Goal: Task Accomplishment & Management: Use online tool/utility

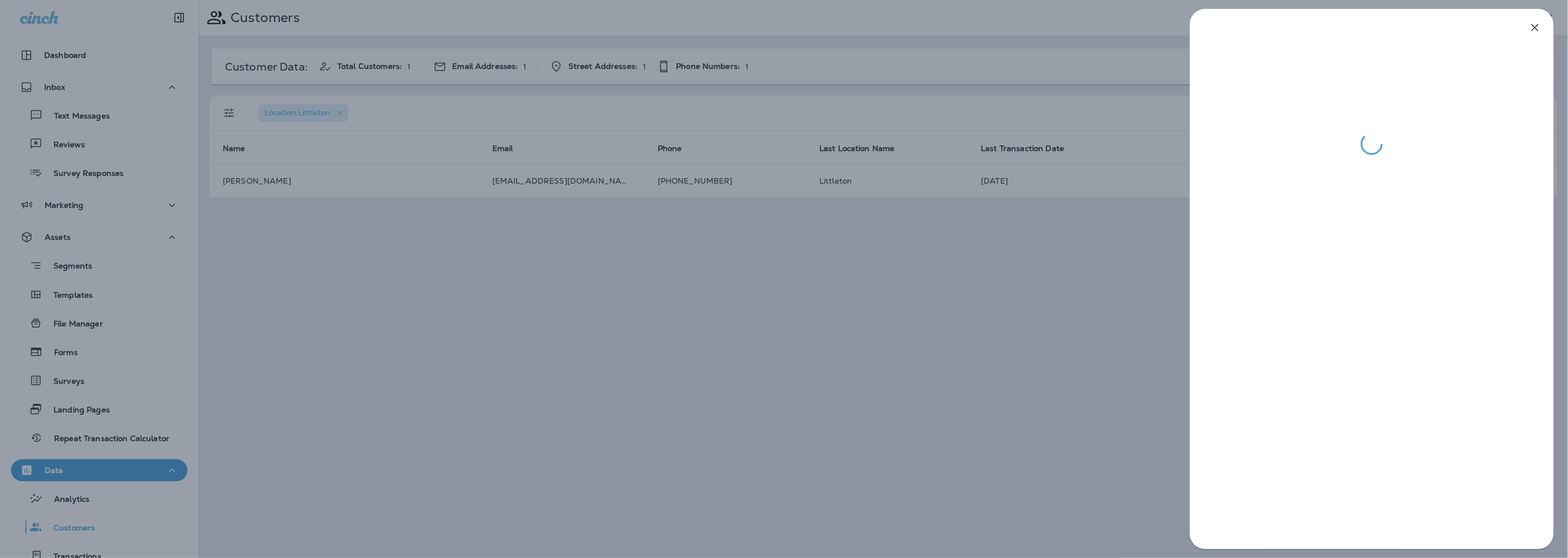
click at [60, 256] on div at bounding box center [784, 279] width 1568 height 558
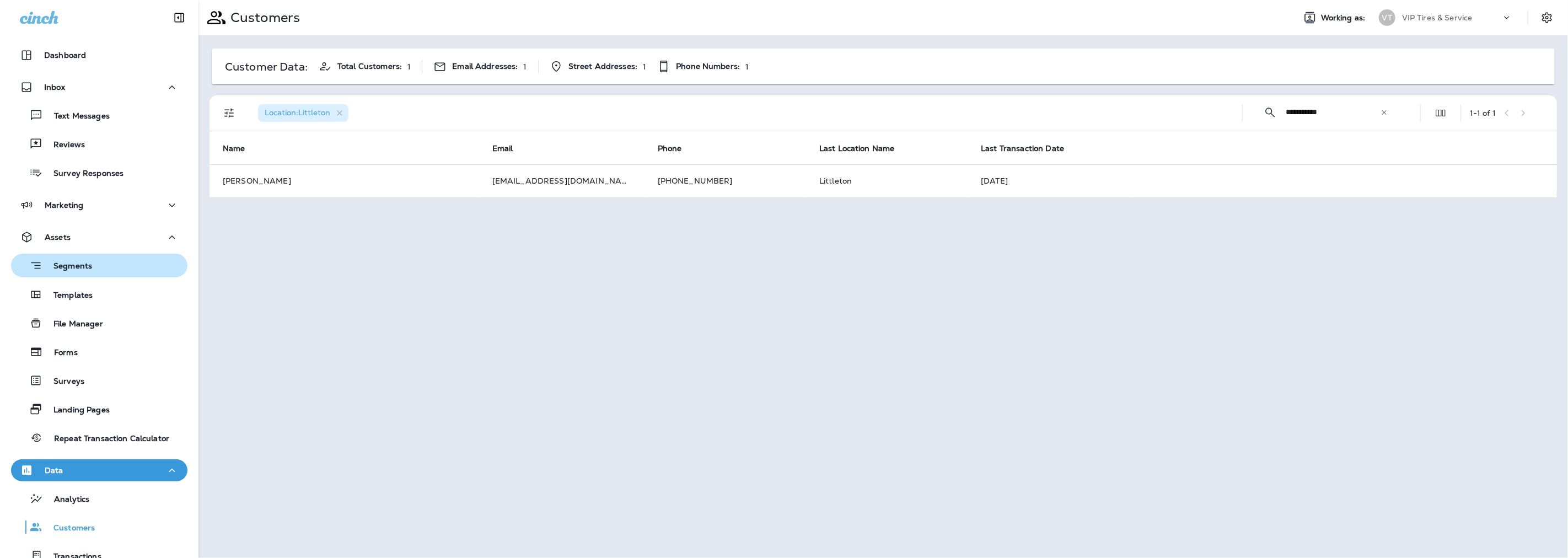
click at [40, 266] on icon "button" at bounding box center [35, 265] width 14 height 14
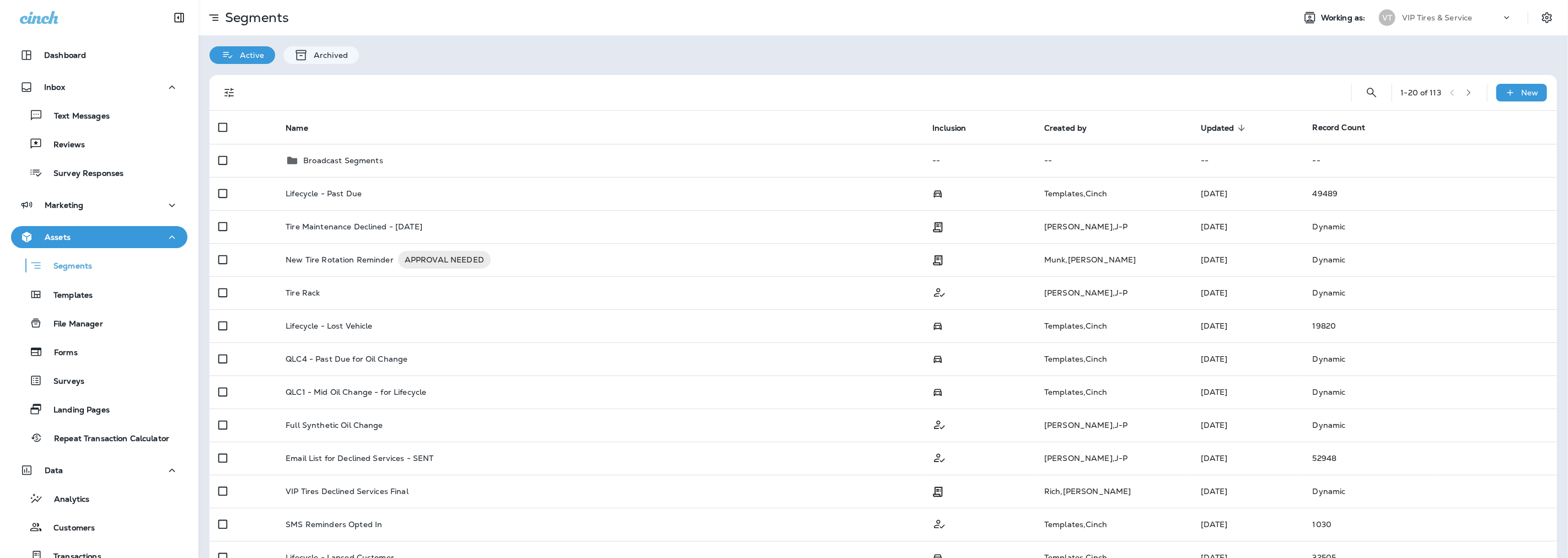
click at [1513, 80] on div "1 - 20 of 113 New" at bounding box center [885, 92] width 1334 height 35
click at [1522, 95] on p "New" at bounding box center [1530, 93] width 17 height 9
click at [1463, 116] on p "New Segment" at bounding box center [1479, 119] width 59 height 9
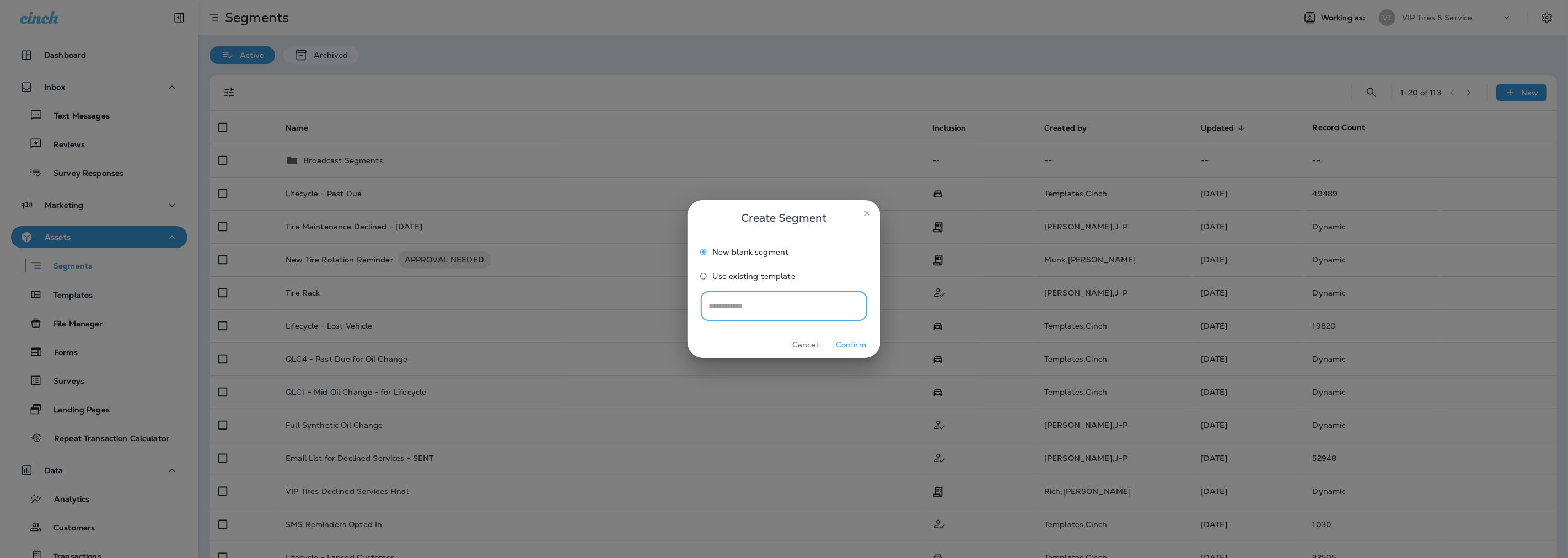
click at [752, 305] on input "text" at bounding box center [784, 306] width 166 height 29
type input "**********"
click at [842, 344] on button "Confirm" at bounding box center [851, 344] width 42 height 17
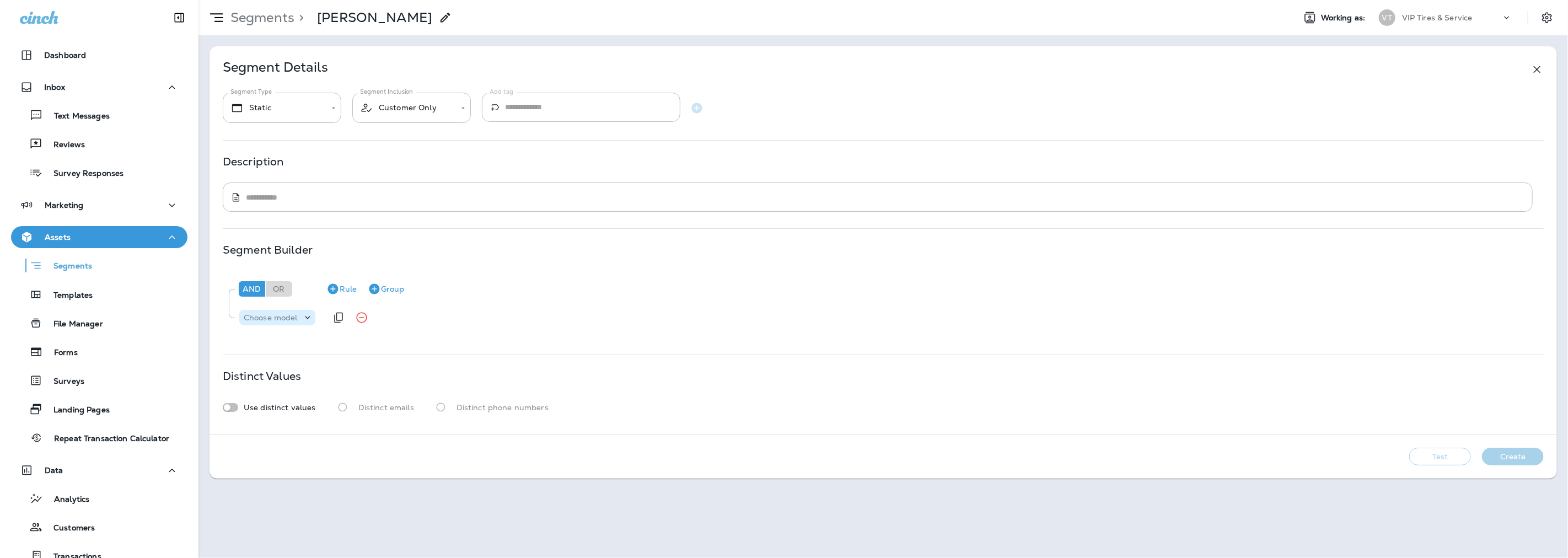
click at [303, 321] on icon at bounding box center [307, 317] width 11 height 11
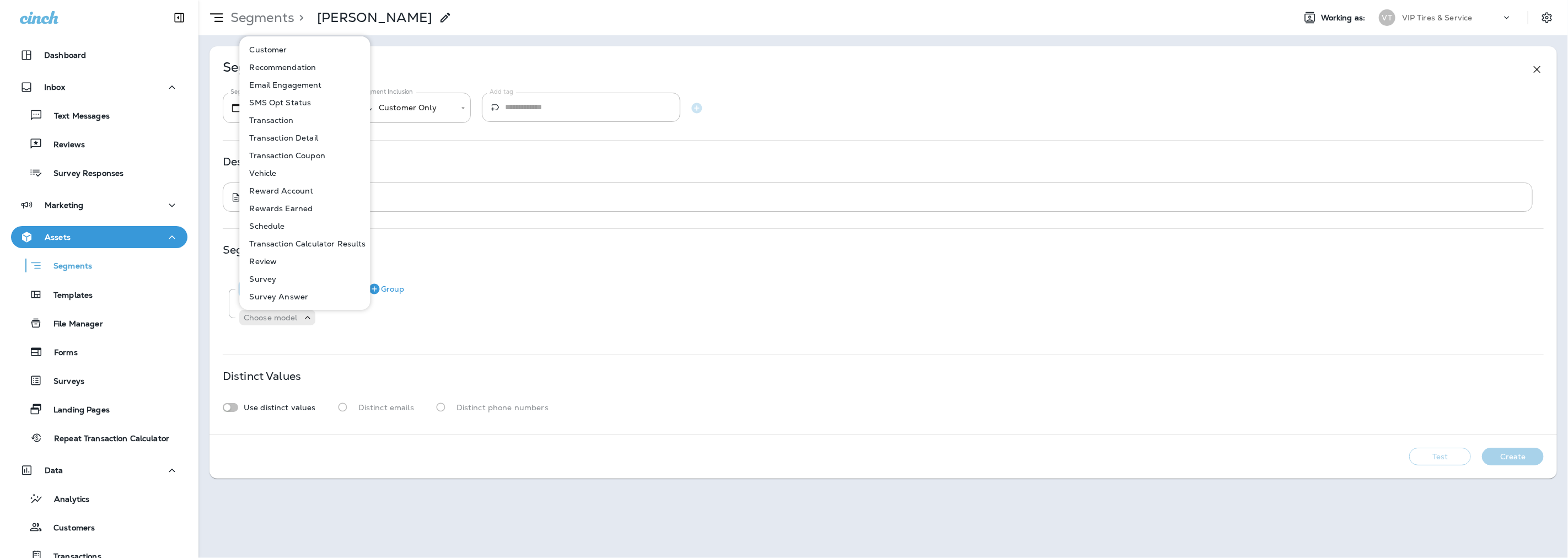
click at [279, 51] on p "Customer" at bounding box center [266, 50] width 42 height 9
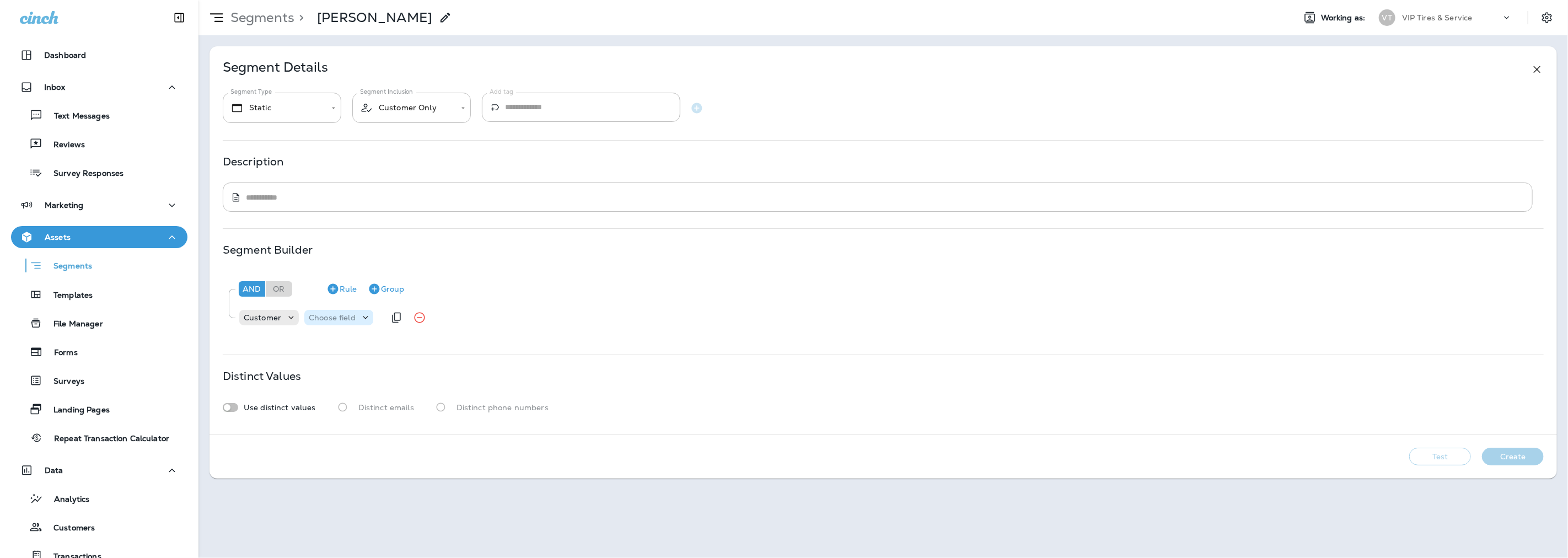
click at [335, 316] on p "Choose field" at bounding box center [332, 318] width 47 height 9
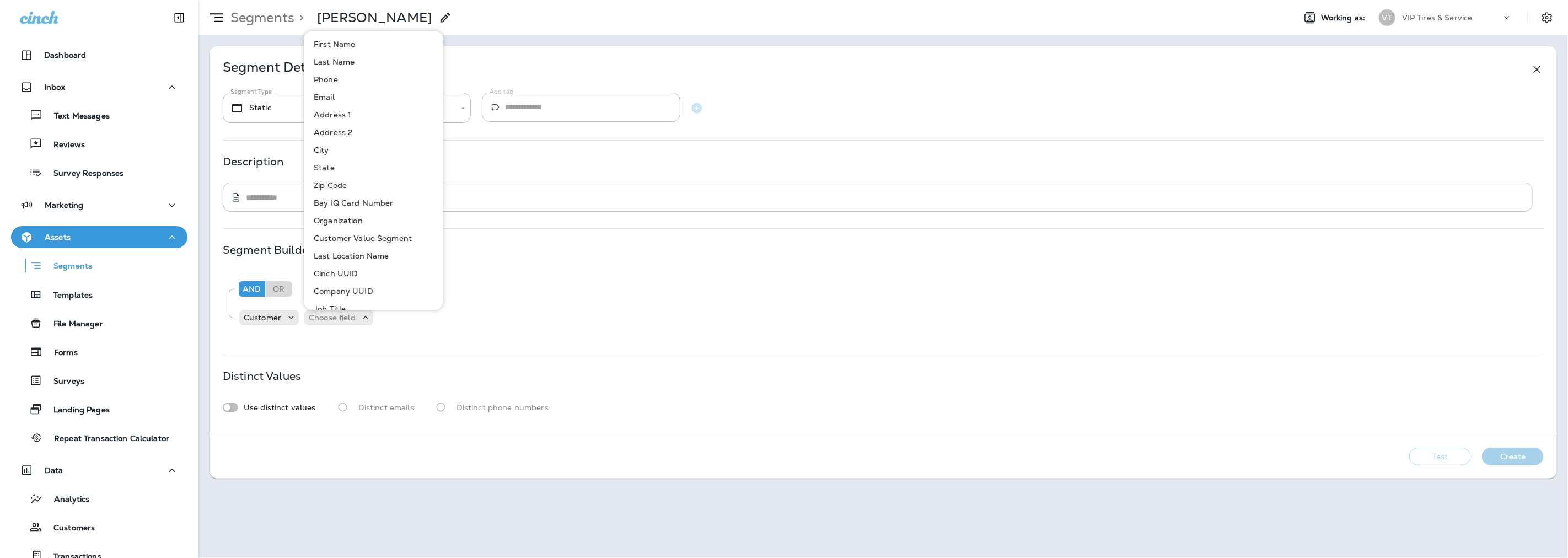
click at [359, 254] on p "Last Location Name" at bounding box center [349, 256] width 80 height 9
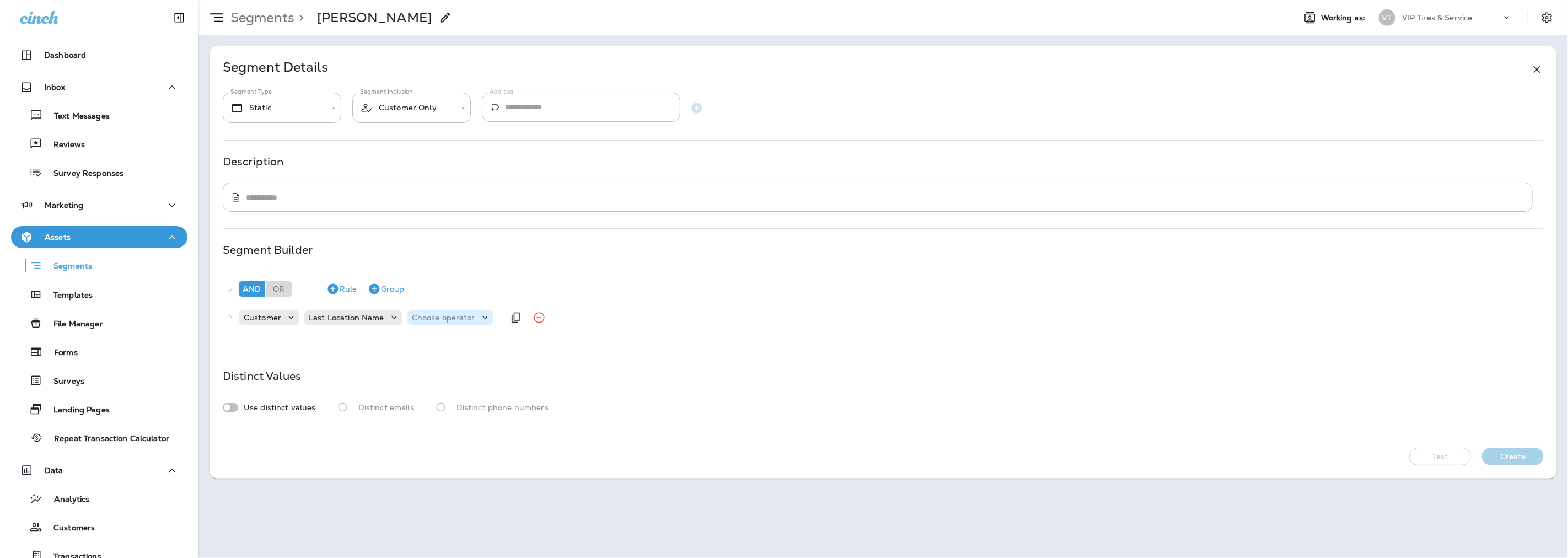
click at [473, 315] on div "Choose operator" at bounding box center [443, 318] width 72 height 9
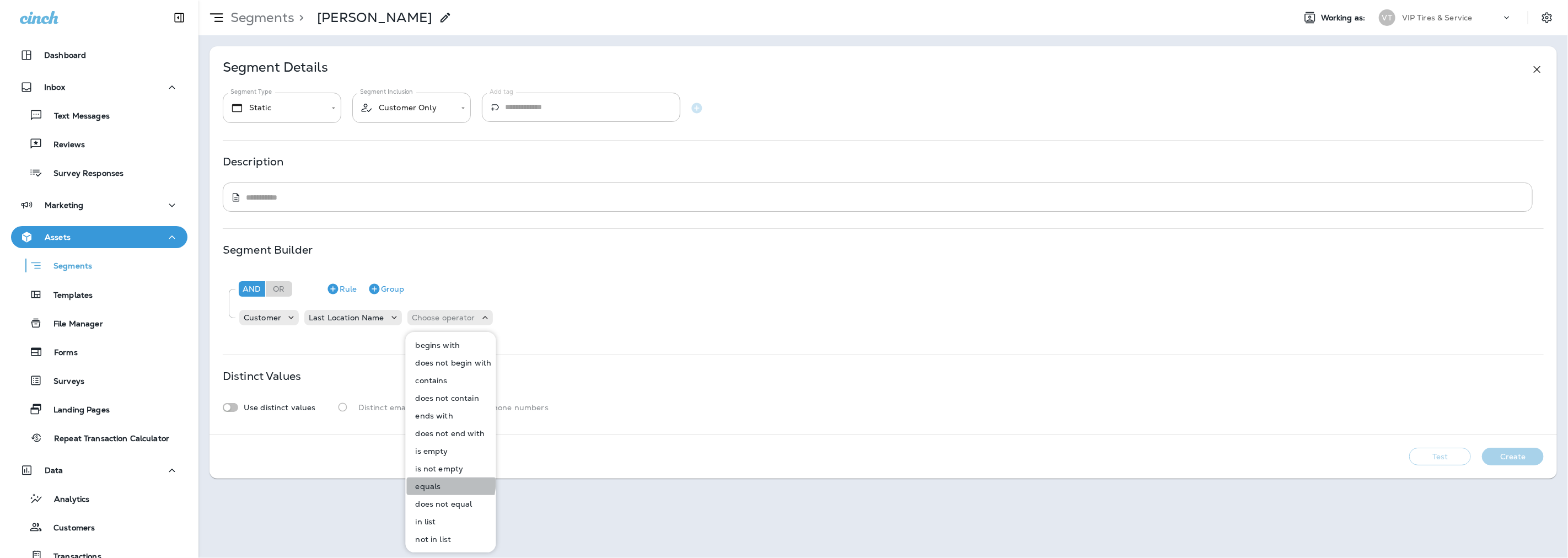
click at [431, 482] on p "equals" at bounding box center [425, 486] width 30 height 9
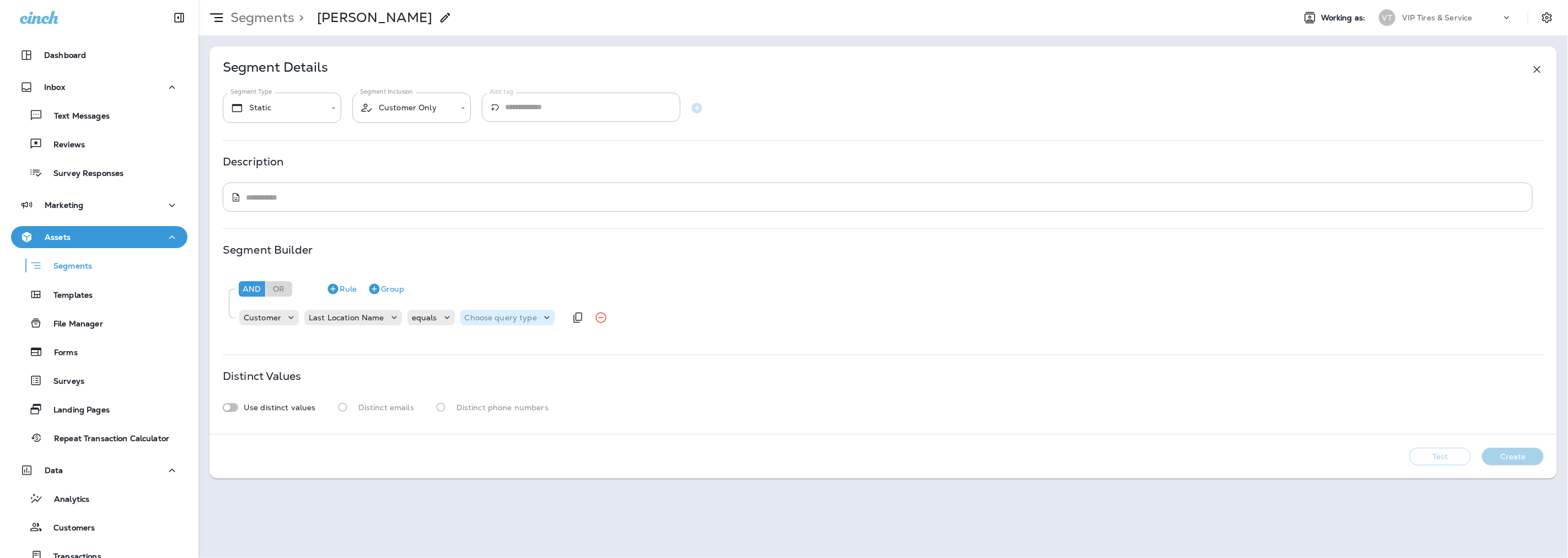
click at [516, 313] on p "Choose query type" at bounding box center [501, 318] width 72 height 9
click at [493, 345] on button "Text" at bounding box center [490, 345] width 63 height 18
click at [576, 313] on input "text" at bounding box center [574, 318] width 110 height 14
type input "*********"
click at [611, 349] on div "**********" at bounding box center [883, 239] width 1348 height 387
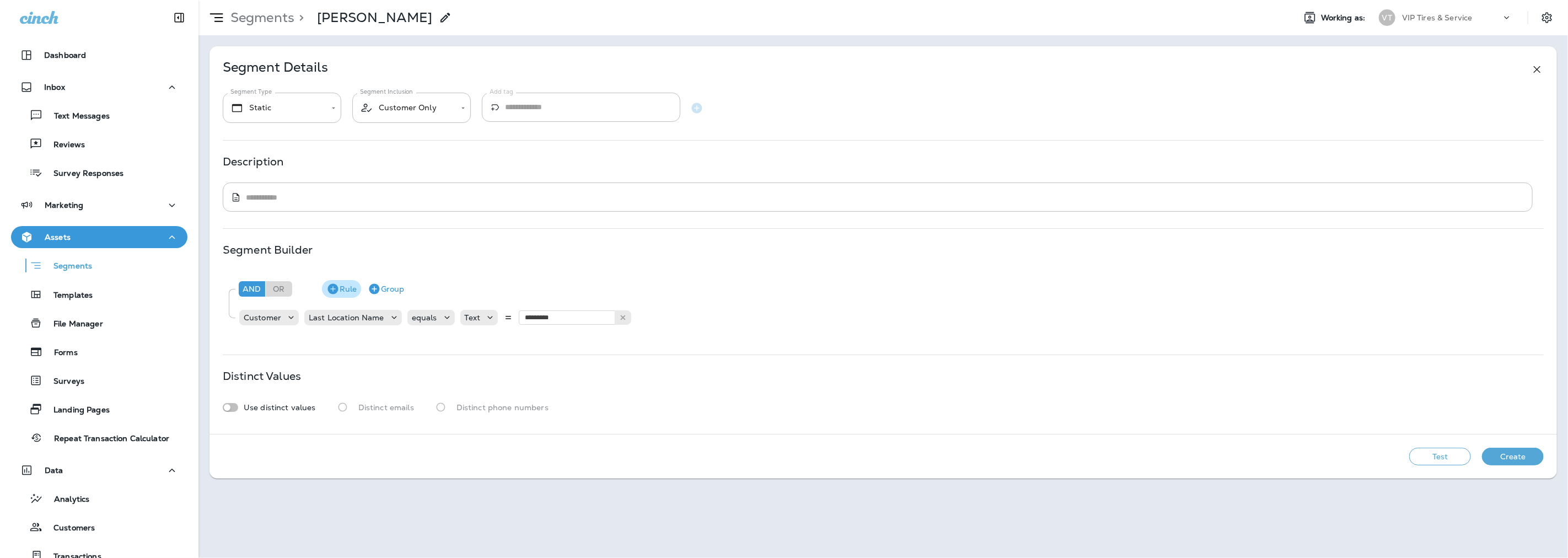
click at [344, 290] on button "Rule" at bounding box center [341, 289] width 39 height 18
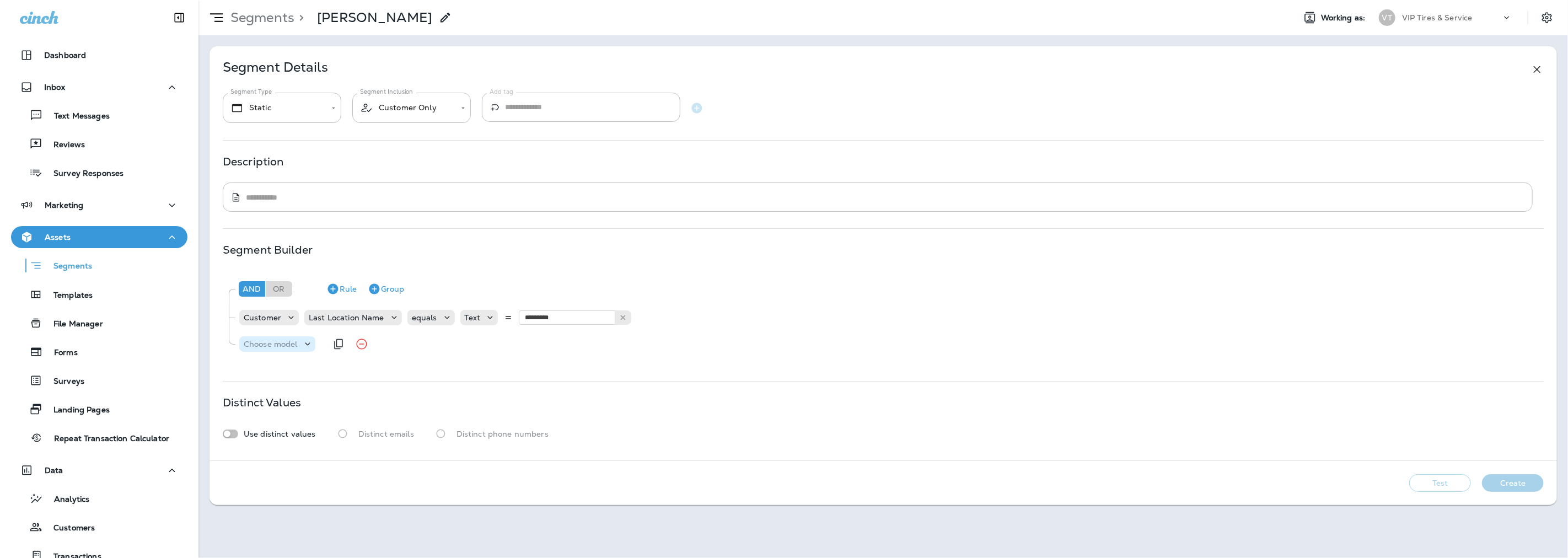
click at [287, 340] on p "Choose model" at bounding box center [271, 344] width 54 height 9
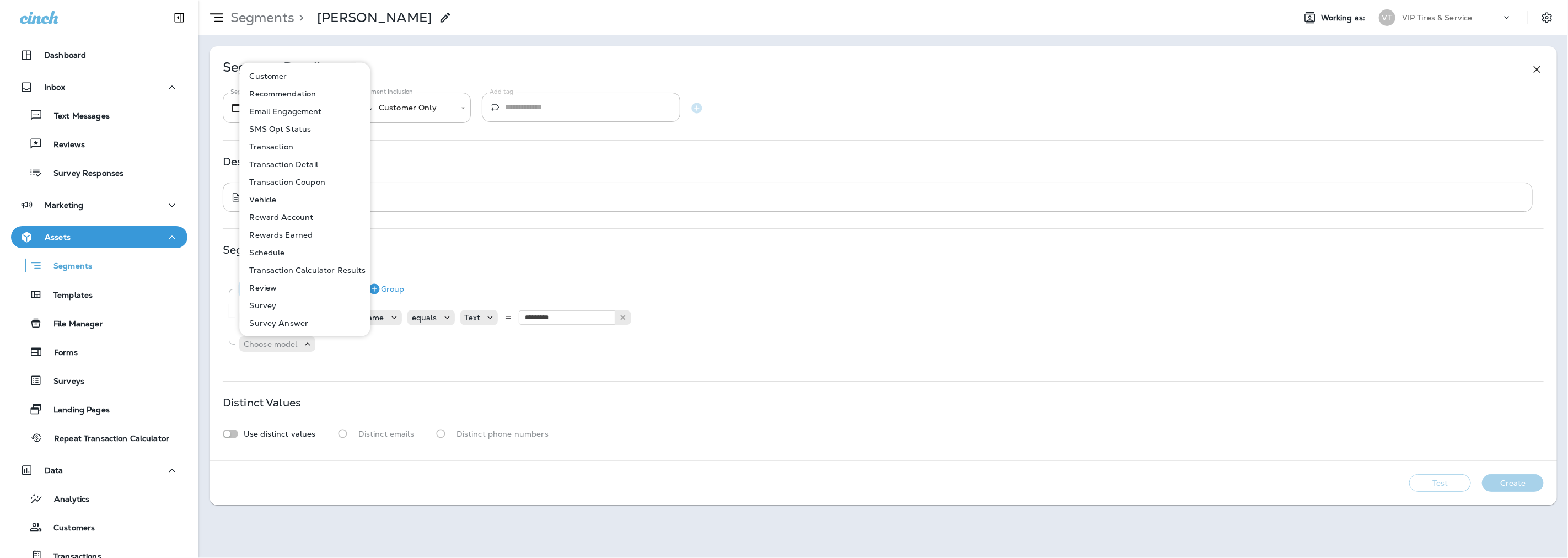
click at [274, 76] on p "Customer" at bounding box center [266, 76] width 42 height 9
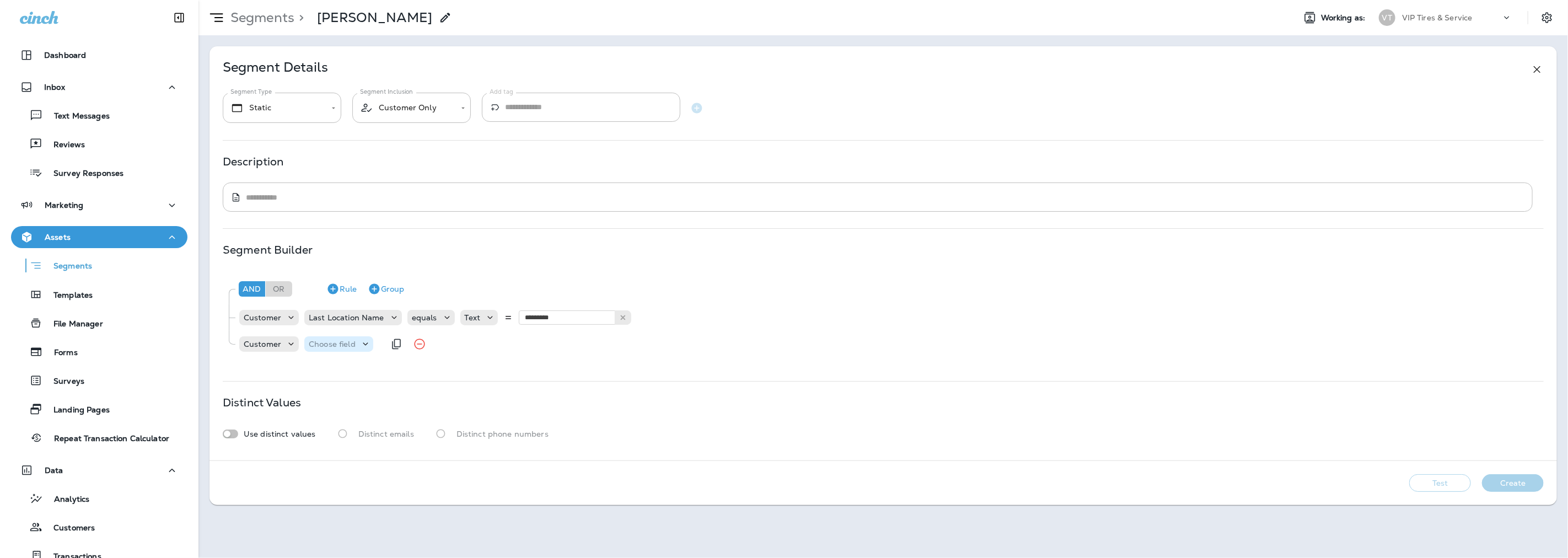
click at [337, 342] on p "Choose field" at bounding box center [332, 344] width 47 height 9
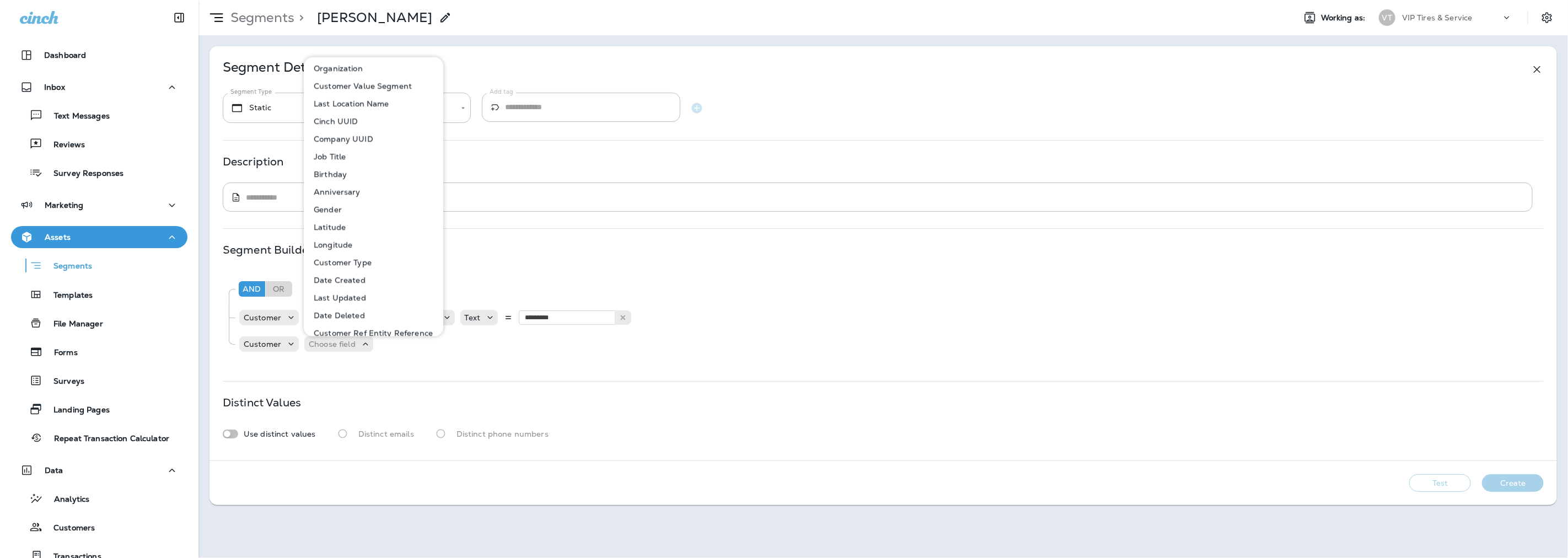
scroll to position [183, 0]
click at [264, 354] on div "Customer Choose field" at bounding box center [312, 344] width 146 height 22
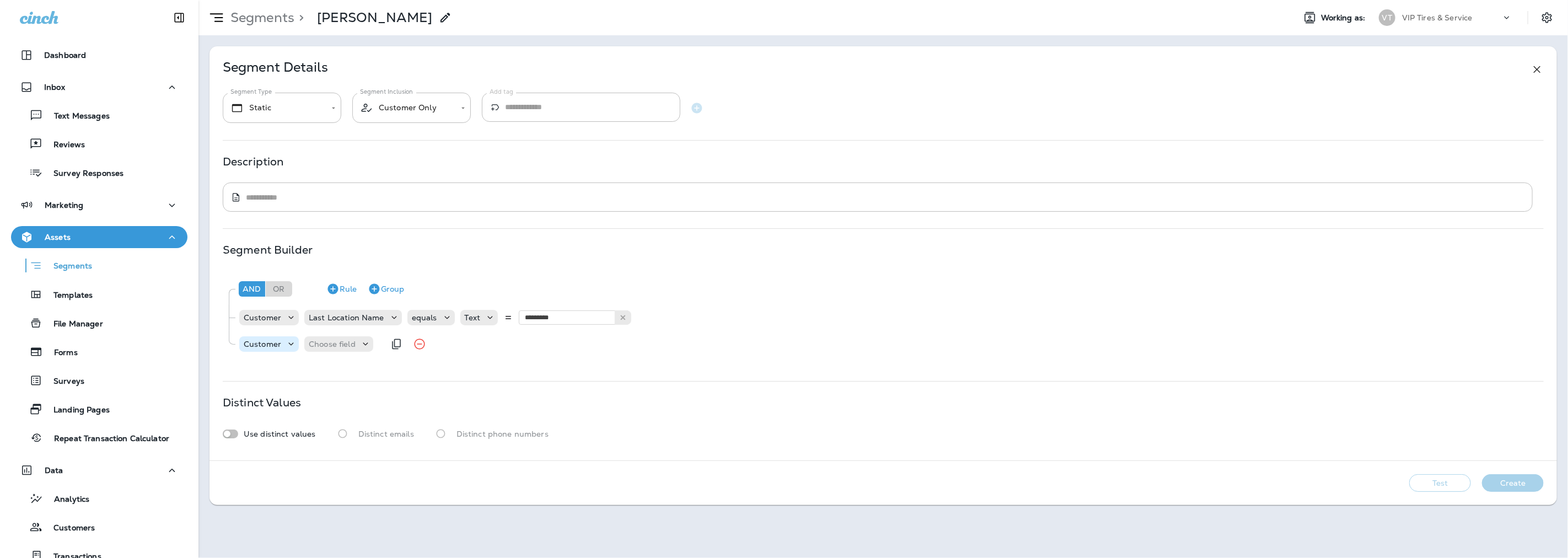
click at [265, 340] on p "Customer" at bounding box center [263, 344] width 38 height 9
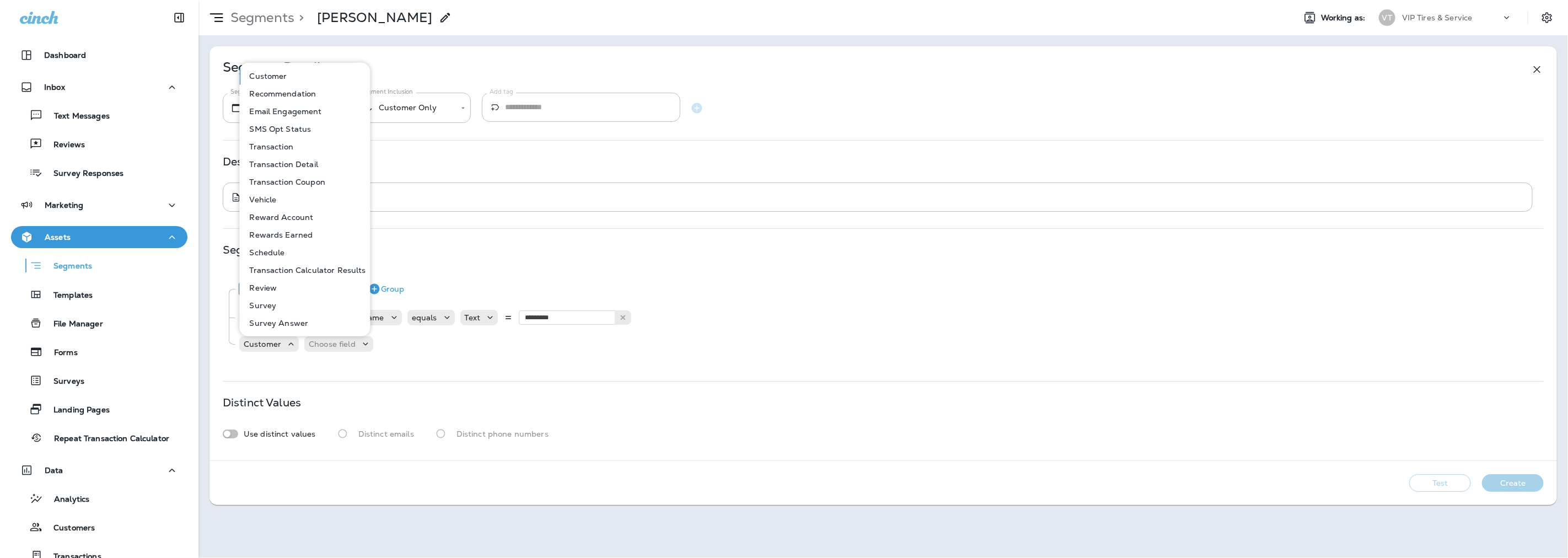
click at [273, 146] on p "Transaction" at bounding box center [269, 146] width 49 height 9
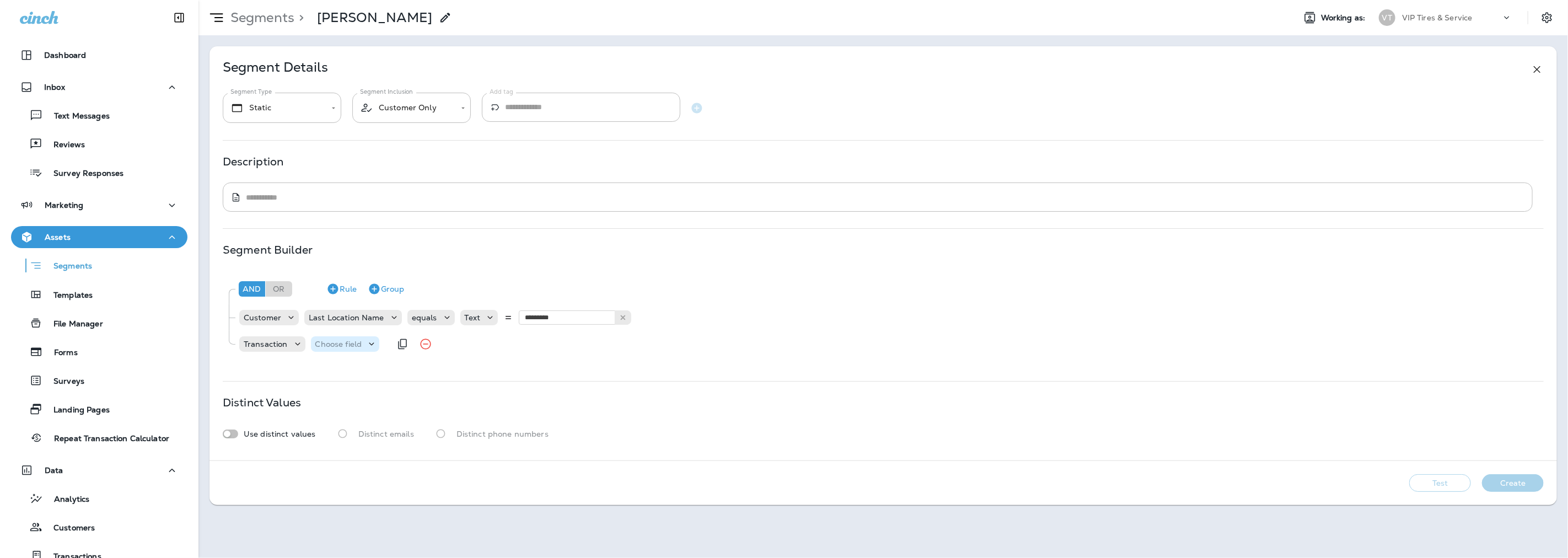
click at [341, 348] on p "Choose field" at bounding box center [339, 344] width 47 height 9
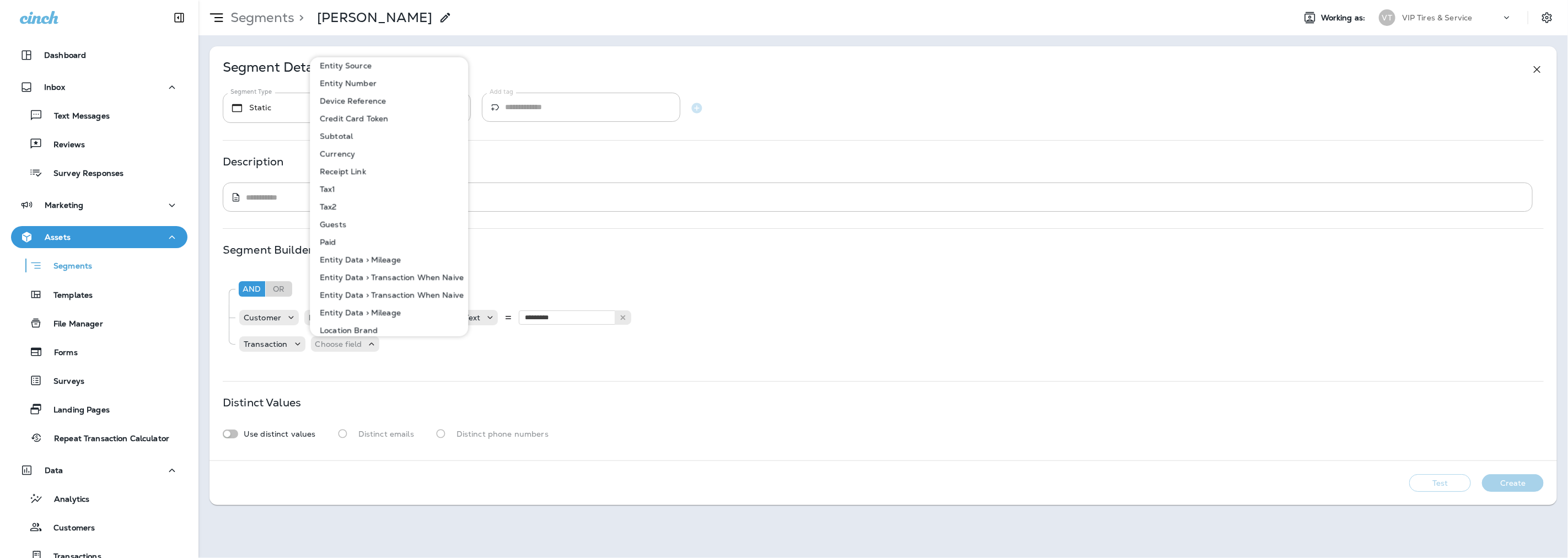
scroll to position [206, 0]
click at [285, 340] on p "Transaction" at bounding box center [266, 344] width 44 height 9
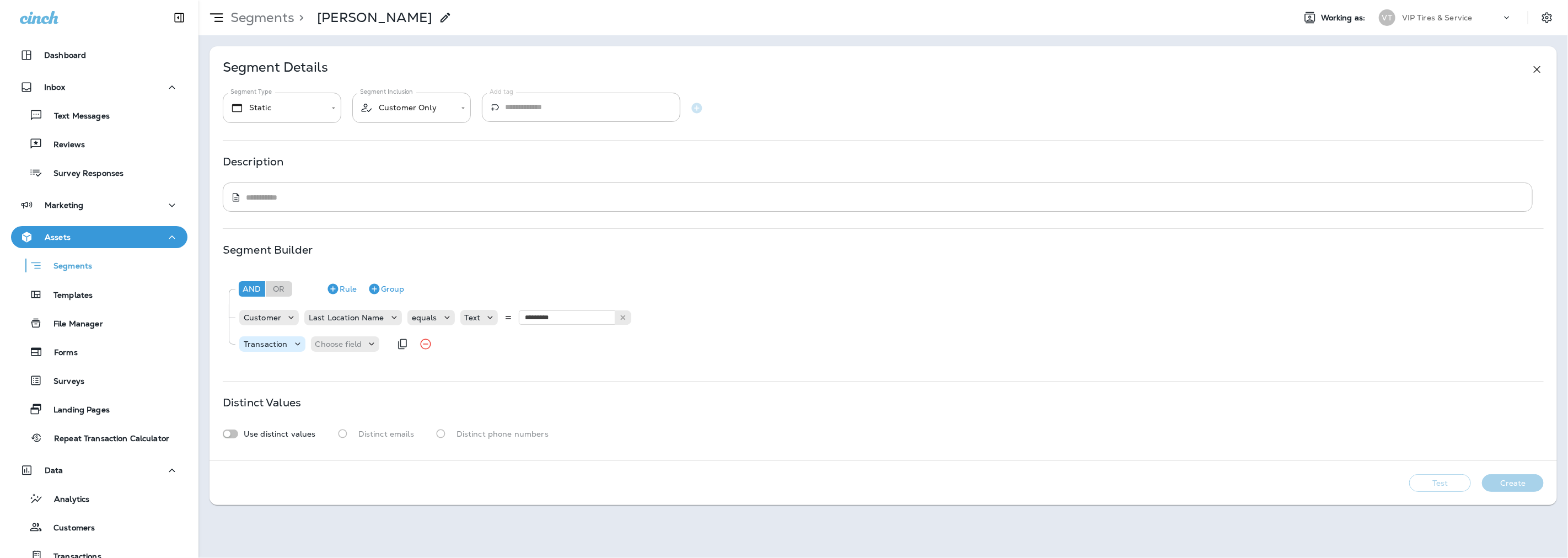
click at [285, 340] on p "Transaction" at bounding box center [266, 344] width 44 height 9
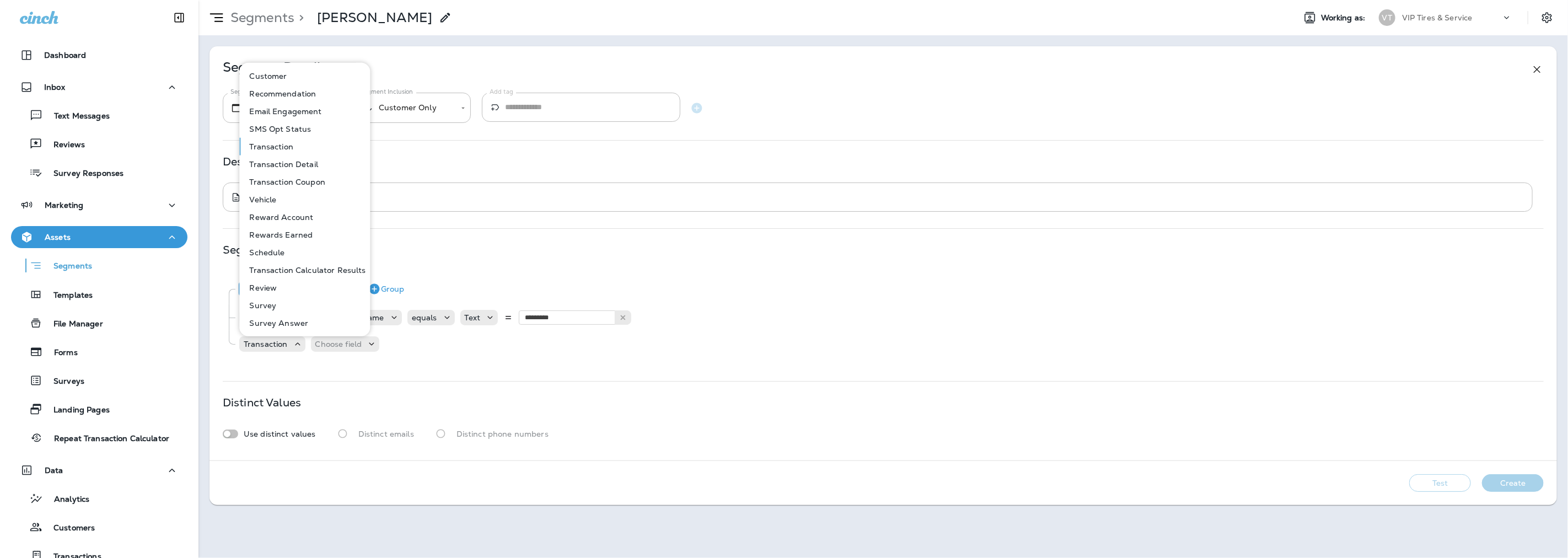
click at [305, 166] on p "Transaction Detail" at bounding box center [281, 164] width 73 height 9
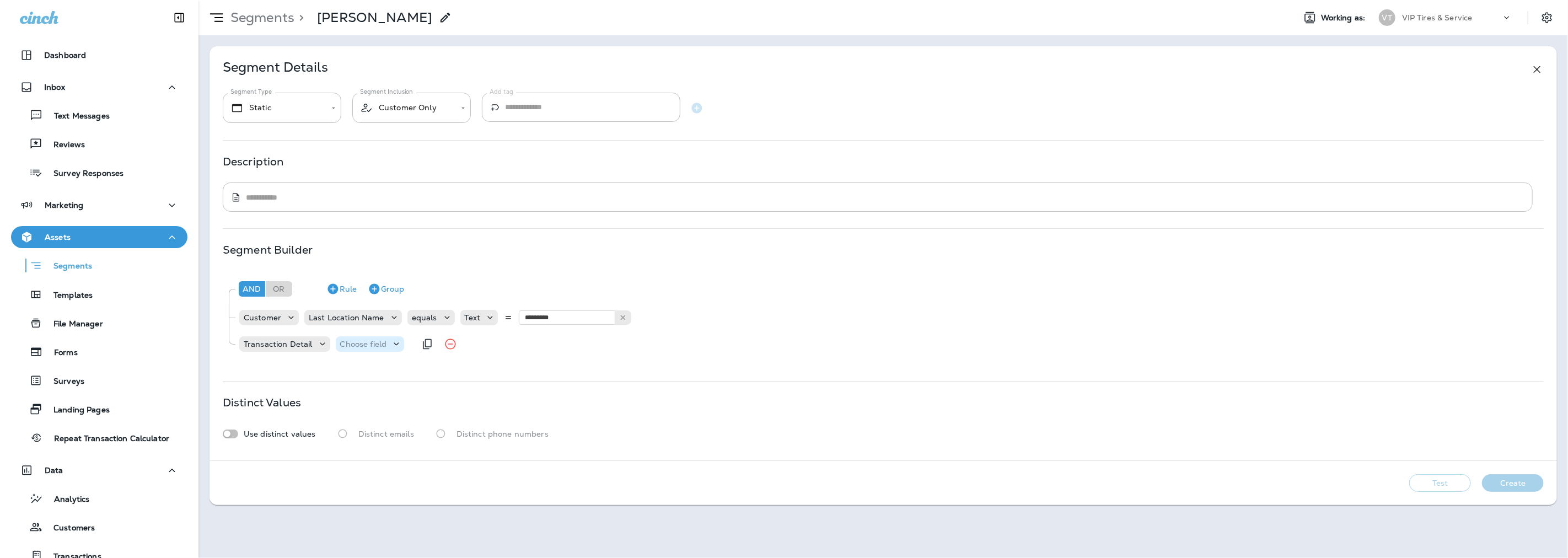
click at [354, 344] on p "Choose field" at bounding box center [364, 344] width 47 height 9
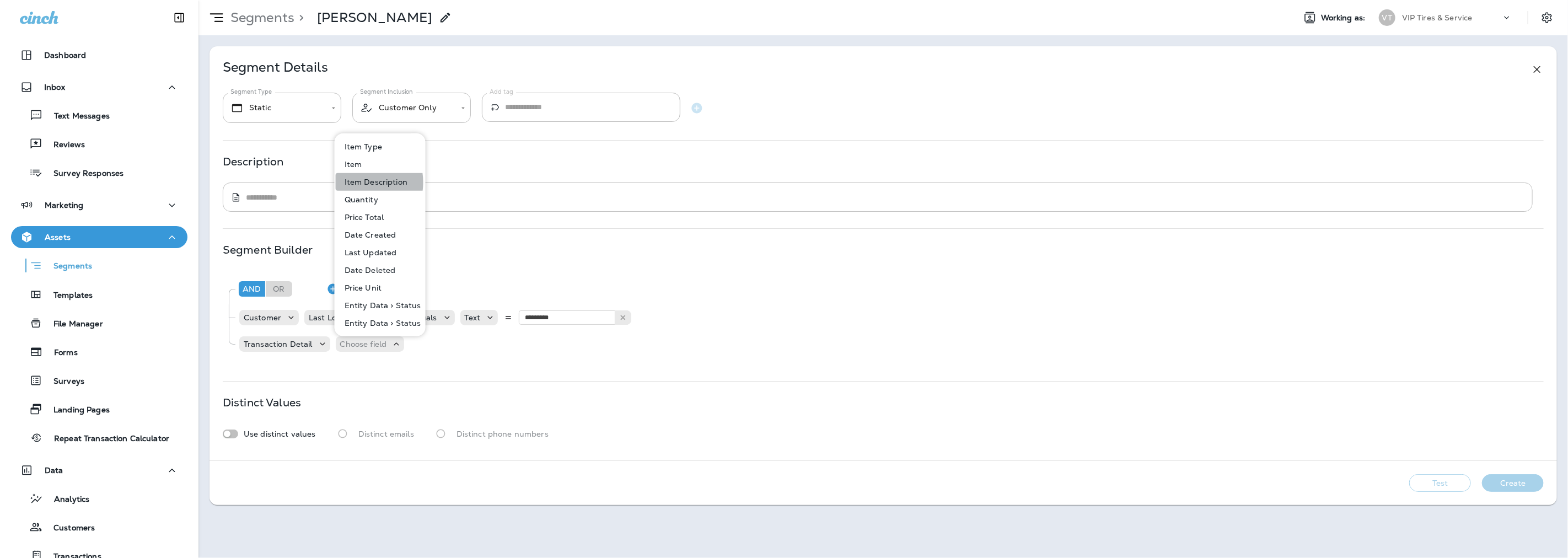
click at [356, 182] on p "Item Description" at bounding box center [374, 182] width 67 height 9
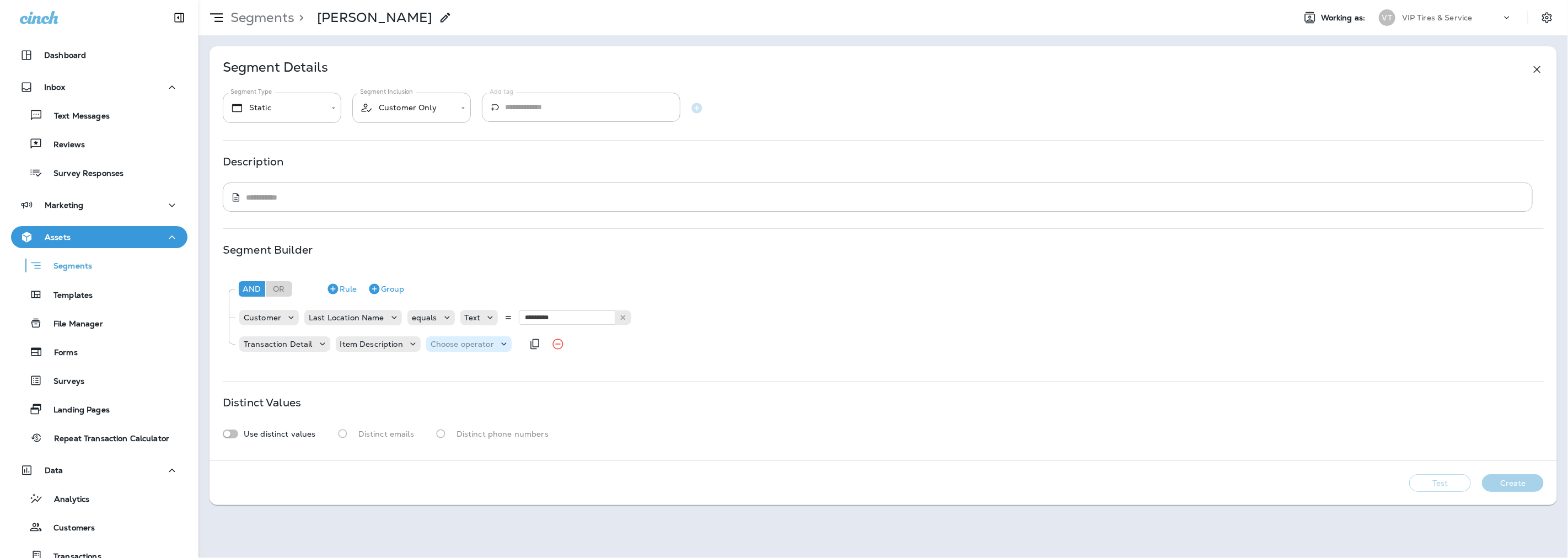
click at [443, 343] on p "Choose operator" at bounding box center [462, 344] width 63 height 9
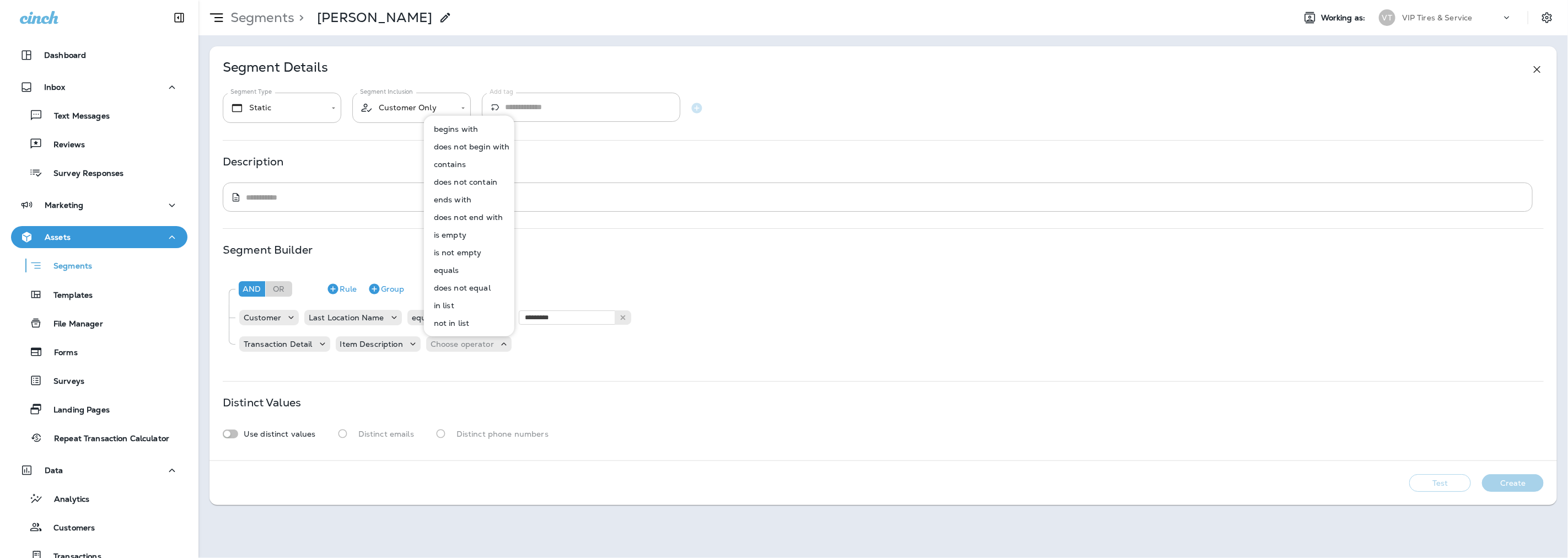
click at [464, 164] on p "contains" at bounding box center [447, 164] width 36 height 9
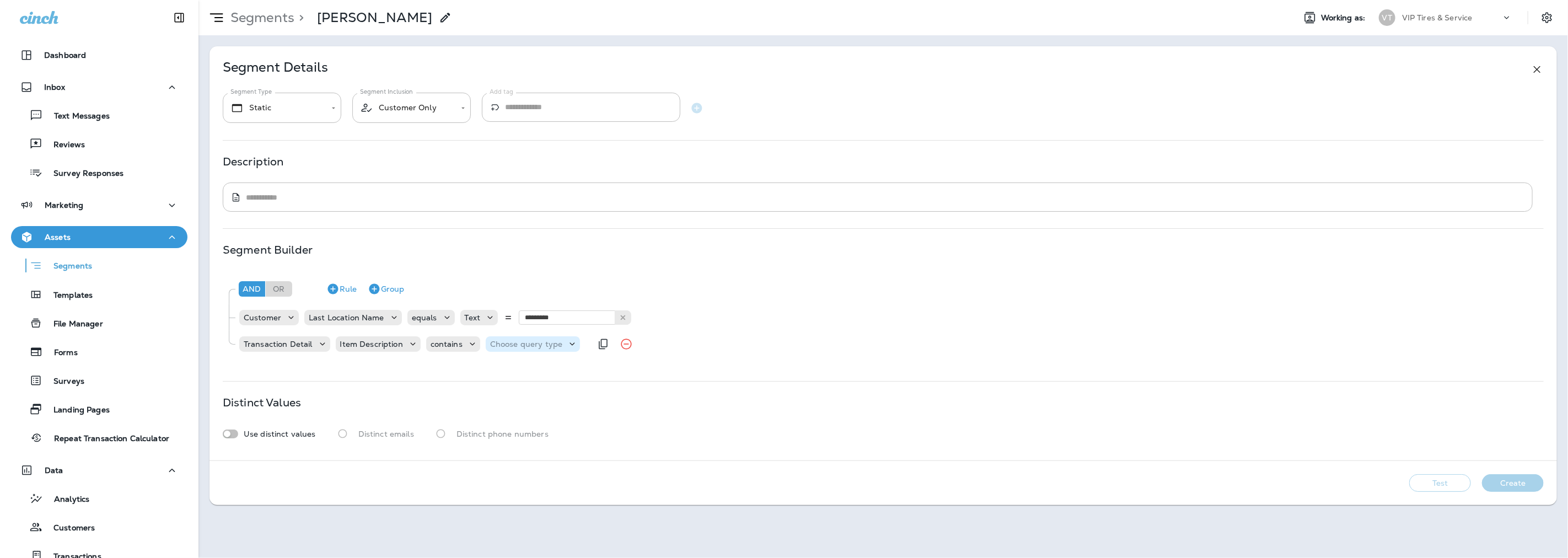
click at [544, 348] on p "Choose query type" at bounding box center [527, 344] width 72 height 9
click at [510, 370] on button "Text" at bounding box center [517, 372] width 63 height 18
click at [583, 341] on input "text" at bounding box center [599, 344] width 110 height 14
type input "***"
click at [645, 361] on div "And Or Rule Group Customer Last Location Name equals Text ********* Littleton T…" at bounding box center [883, 318] width 1321 height 94
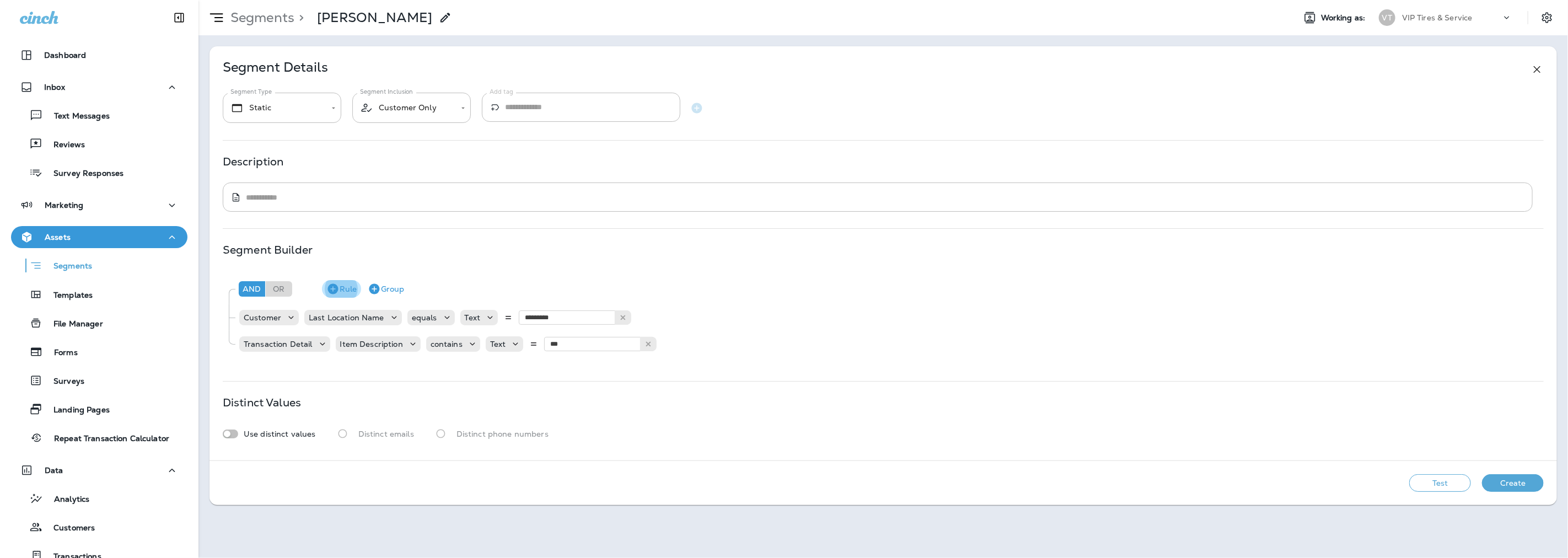
click at [338, 288] on icon "button" at bounding box center [333, 289] width 11 height 11
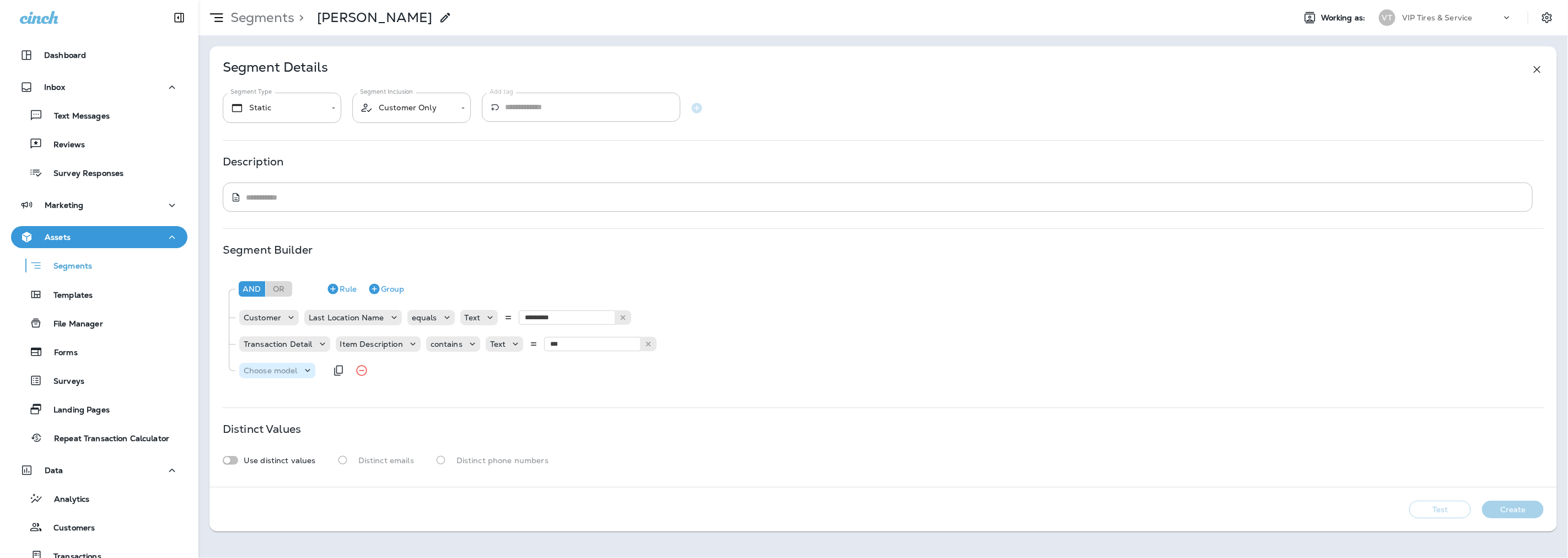
click at [295, 370] on p "Choose model" at bounding box center [271, 370] width 54 height 9
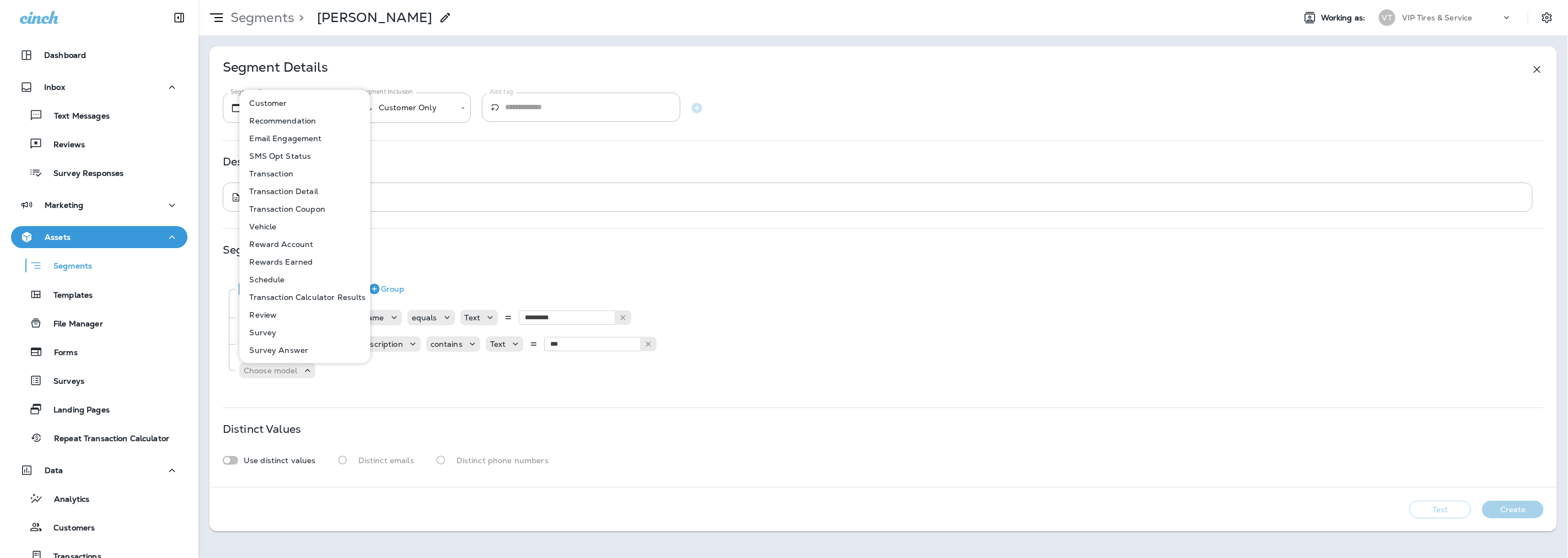
click at [271, 97] on button "Customer" at bounding box center [304, 103] width 129 height 18
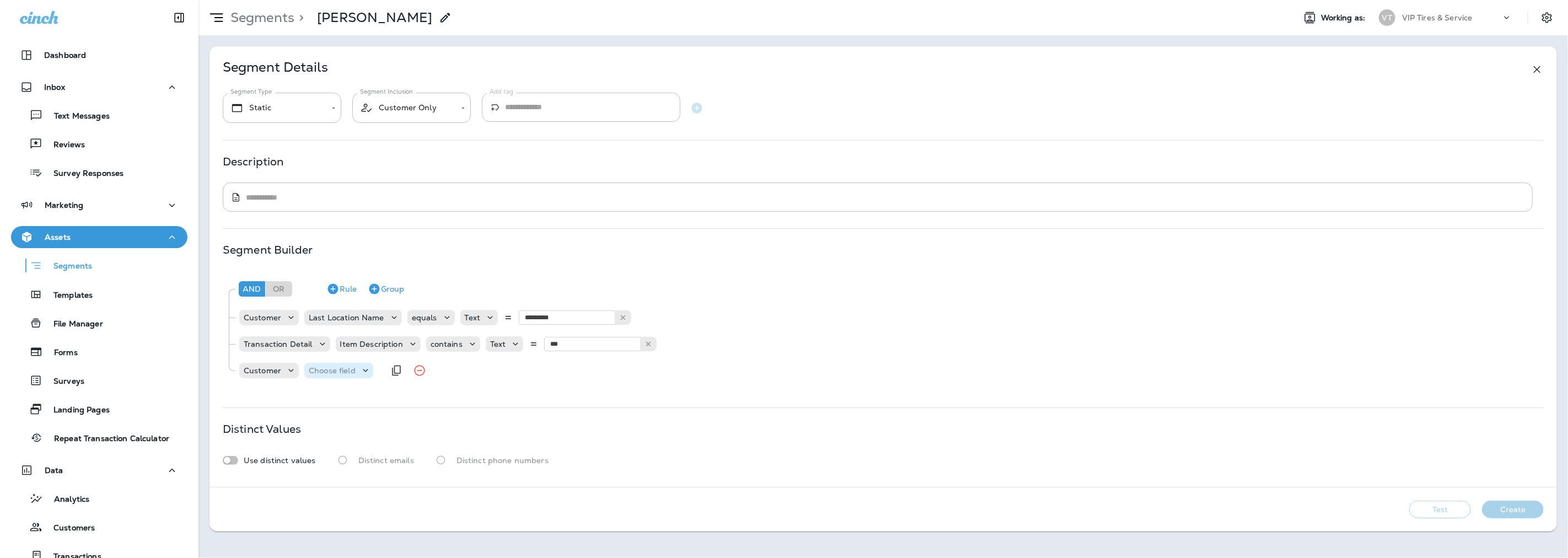
click at [343, 367] on p "Choose field" at bounding box center [332, 370] width 47 height 9
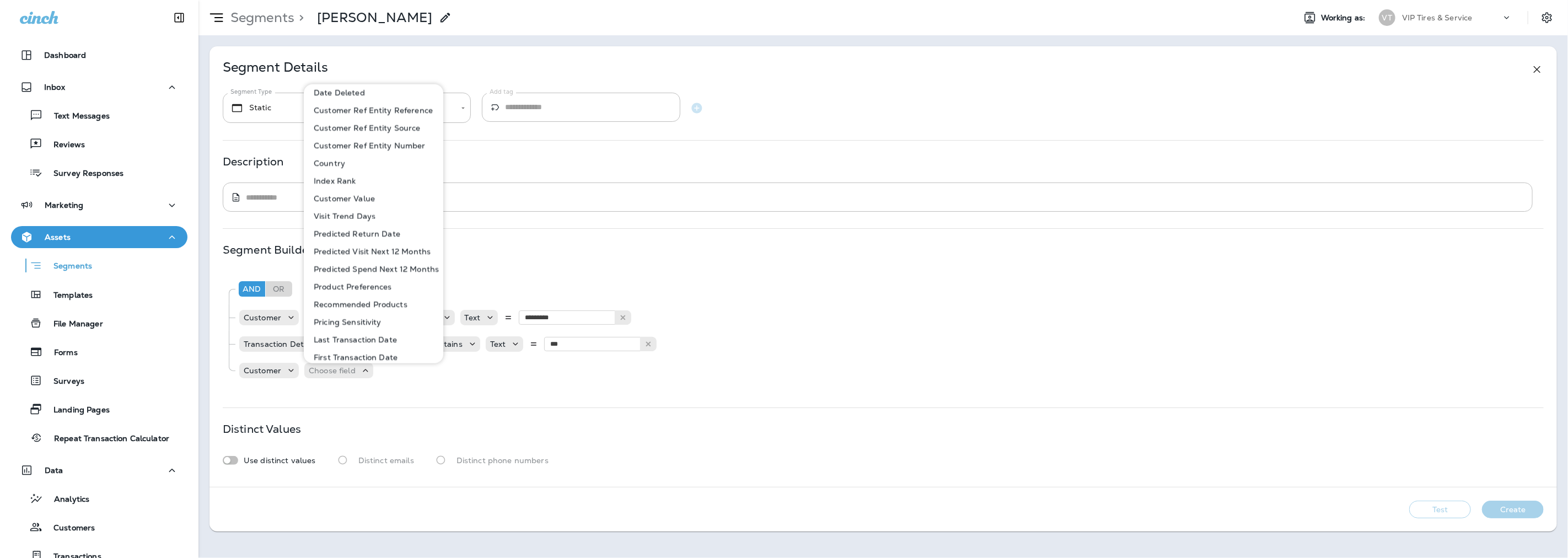
scroll to position [489, 0]
click at [349, 276] on p "Last Transaction Date" at bounding box center [352, 278] width 88 height 9
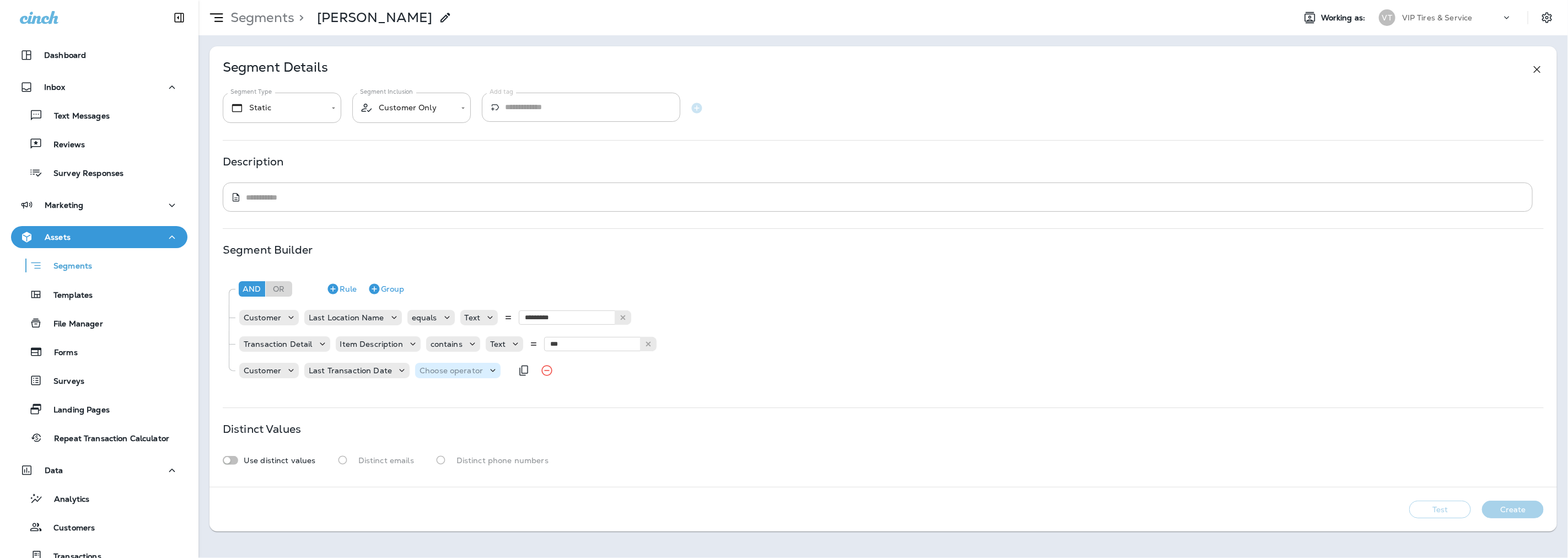
click at [465, 376] on div "Choose operator" at bounding box center [458, 370] width 86 height 11
click at [445, 538] on p "is between" at bounding box center [441, 540] width 46 height 9
click at [536, 367] on p "Choose query type" at bounding box center [525, 370] width 72 height 9
click at [508, 416] on p "Dates" at bounding box center [499, 416] width 27 height 9
click at [586, 370] on p "Choose Date" at bounding box center [578, 370] width 49 height 9
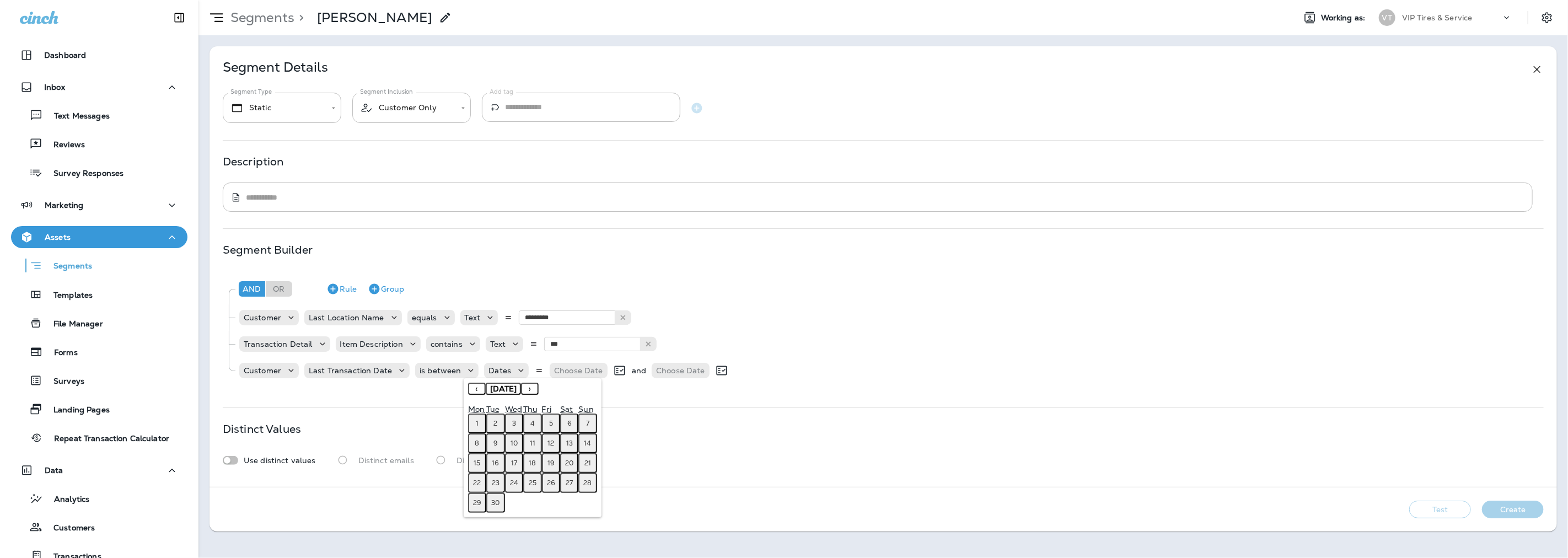
click at [477, 389] on button "‹" at bounding box center [477, 388] width 18 height 12
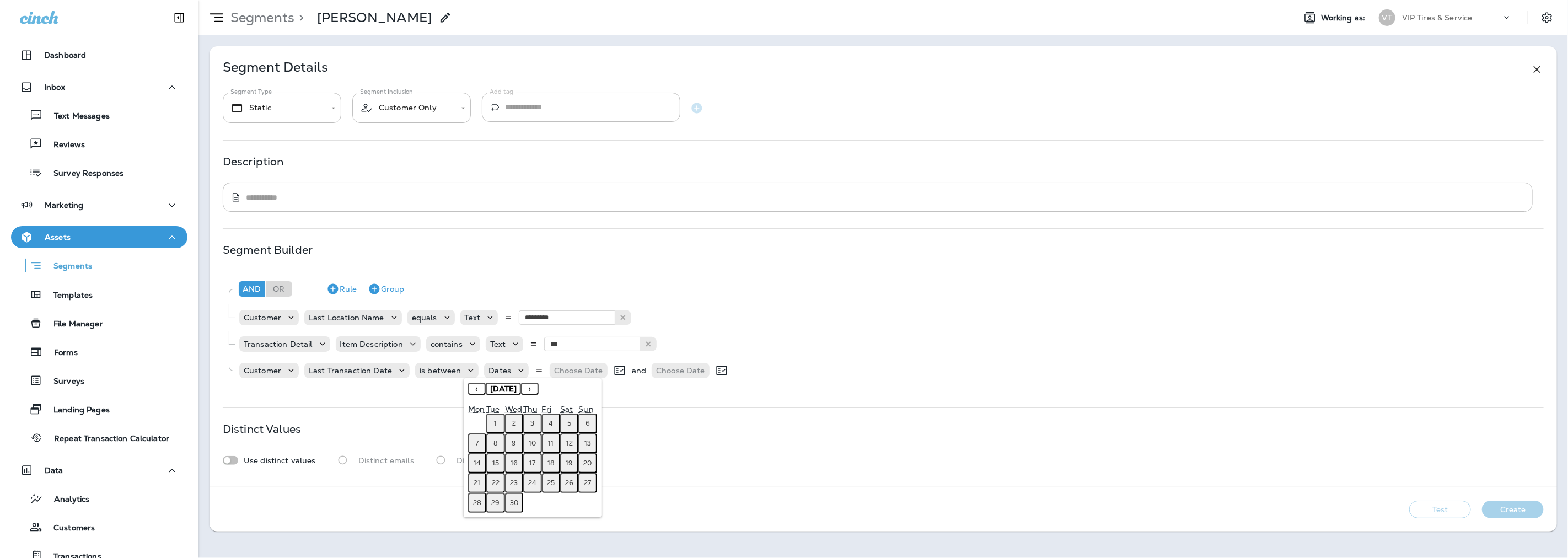
click at [477, 389] on button "‹" at bounding box center [477, 388] width 18 height 12
click at [496, 518] on abbr "31" at bounding box center [495, 523] width 6 height 9
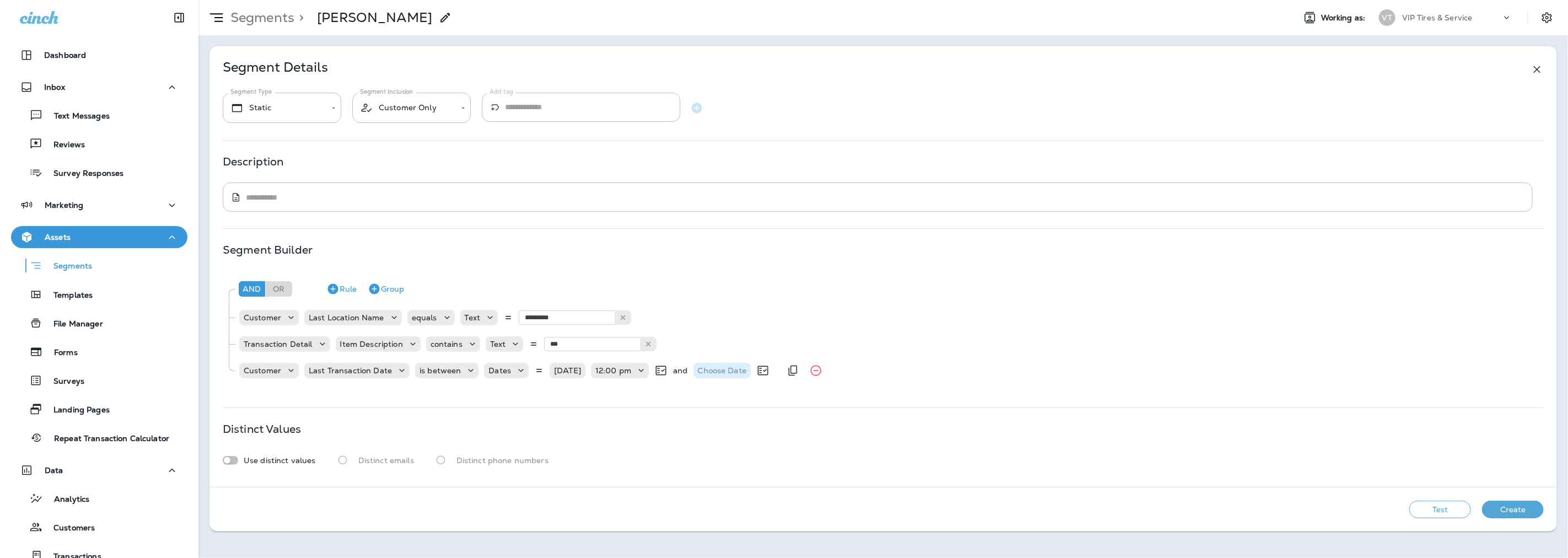
click at [713, 367] on p "Choose Date" at bounding box center [723, 370] width 49 height 9
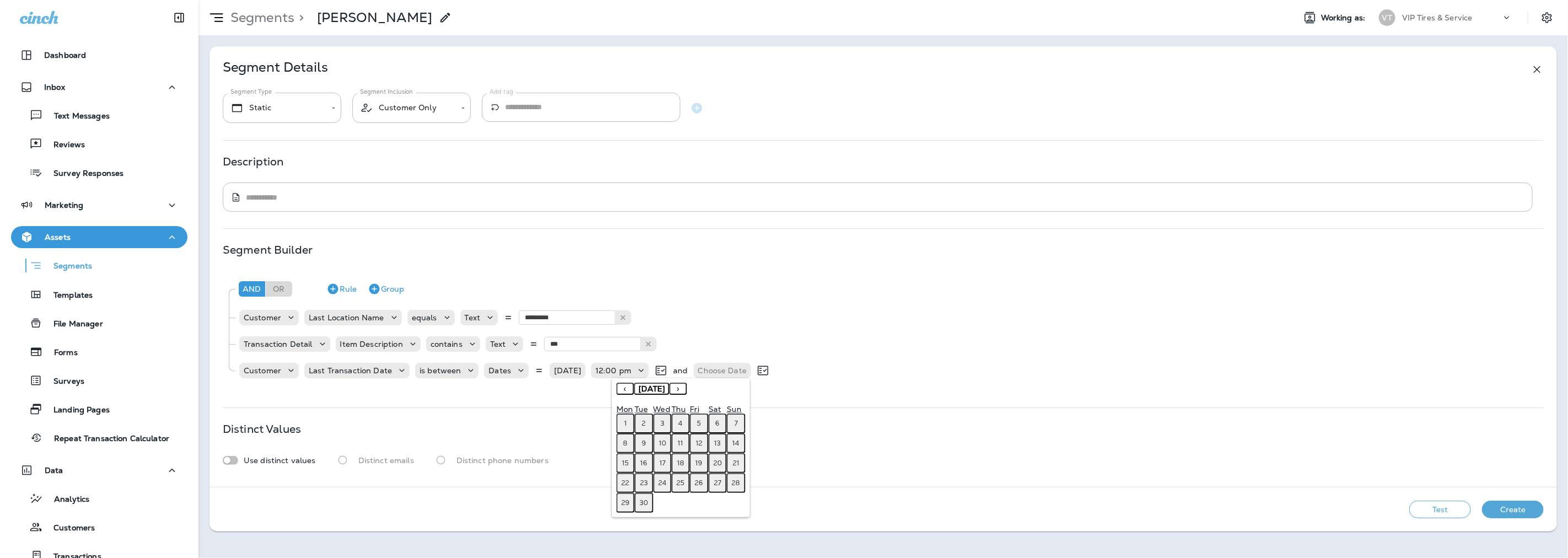
click at [626, 388] on button "‹" at bounding box center [625, 388] width 18 height 12
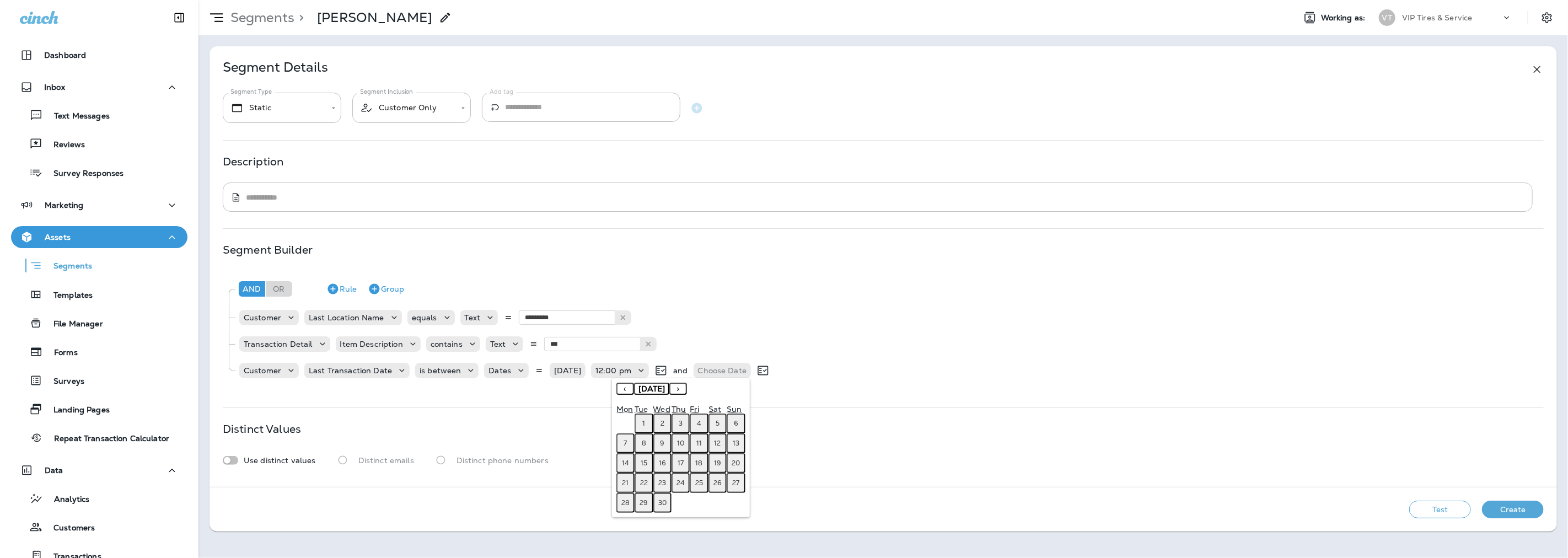
click at [626, 388] on button "‹" at bounding box center [625, 388] width 18 height 12
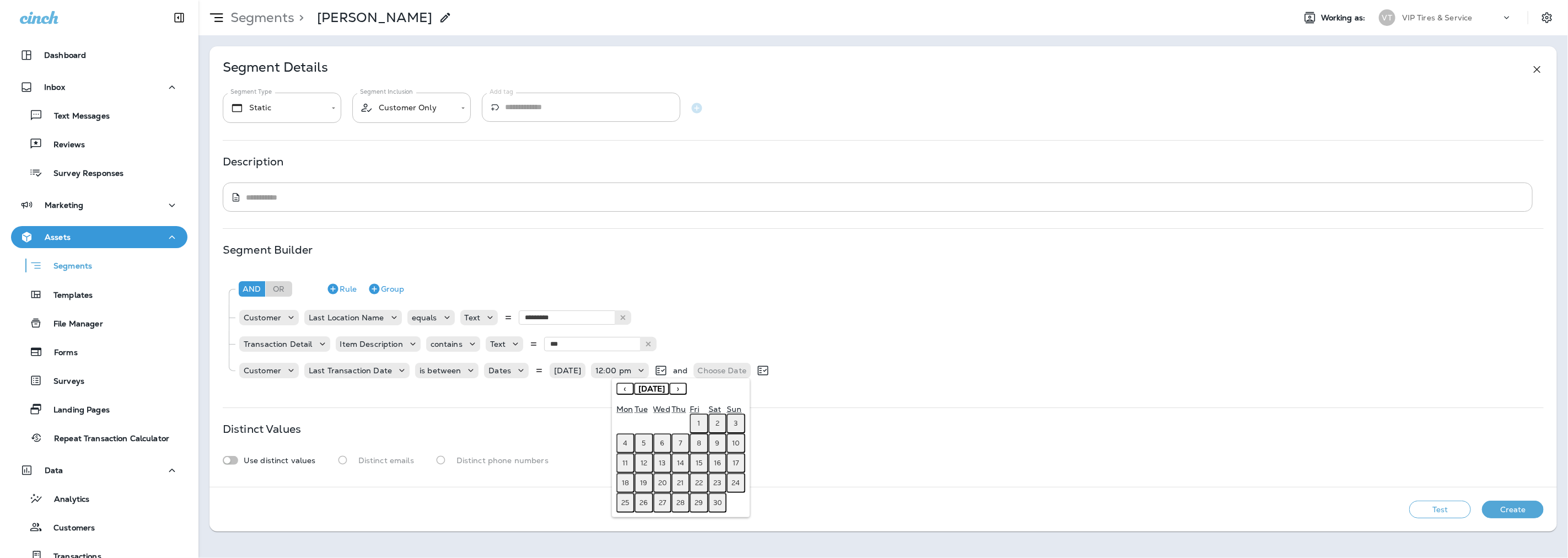
click at [626, 388] on button "‹" at bounding box center [625, 388] width 18 height 12
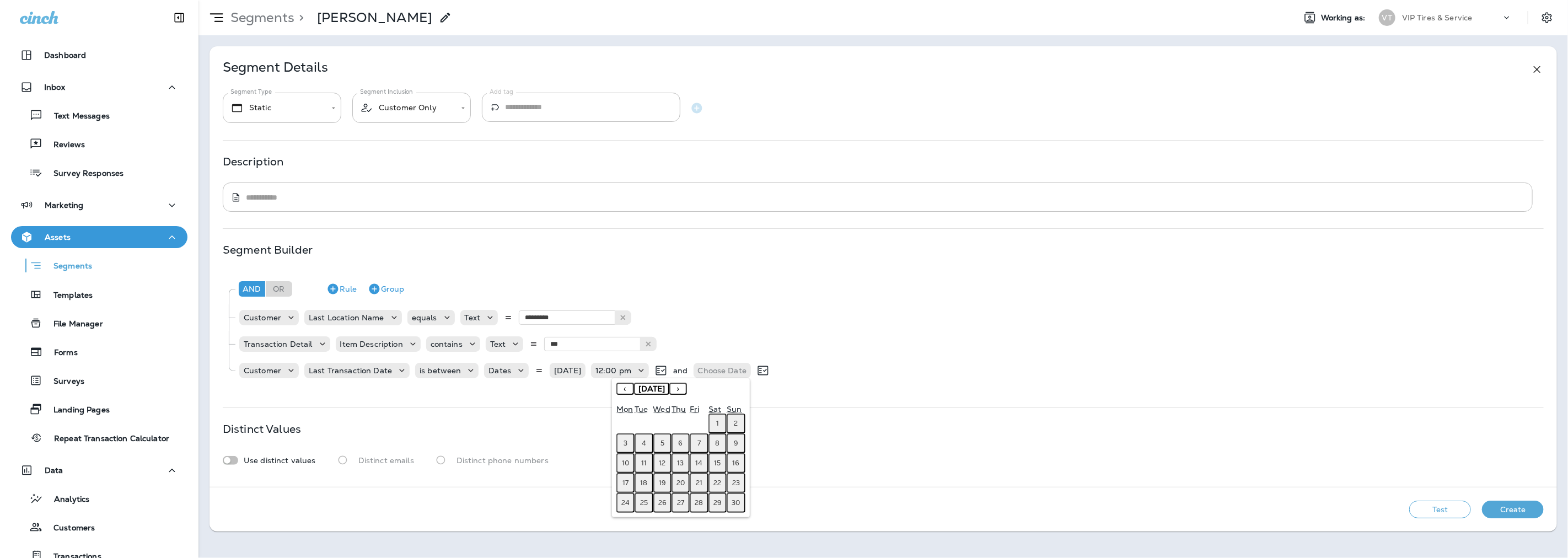
click at [626, 388] on button "‹" at bounding box center [625, 388] width 18 height 12
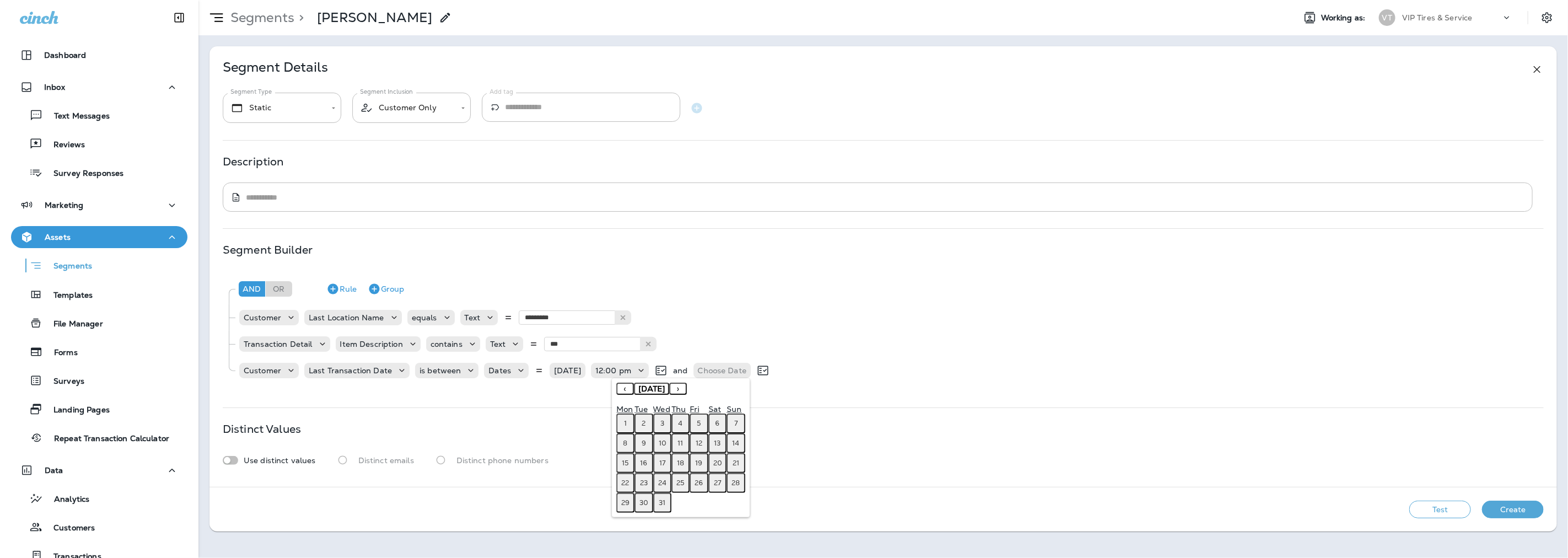
click at [626, 388] on button "‹" at bounding box center [625, 388] width 18 height 12
click at [699, 423] on abbr "1" at bounding box center [699, 423] width 3 height 9
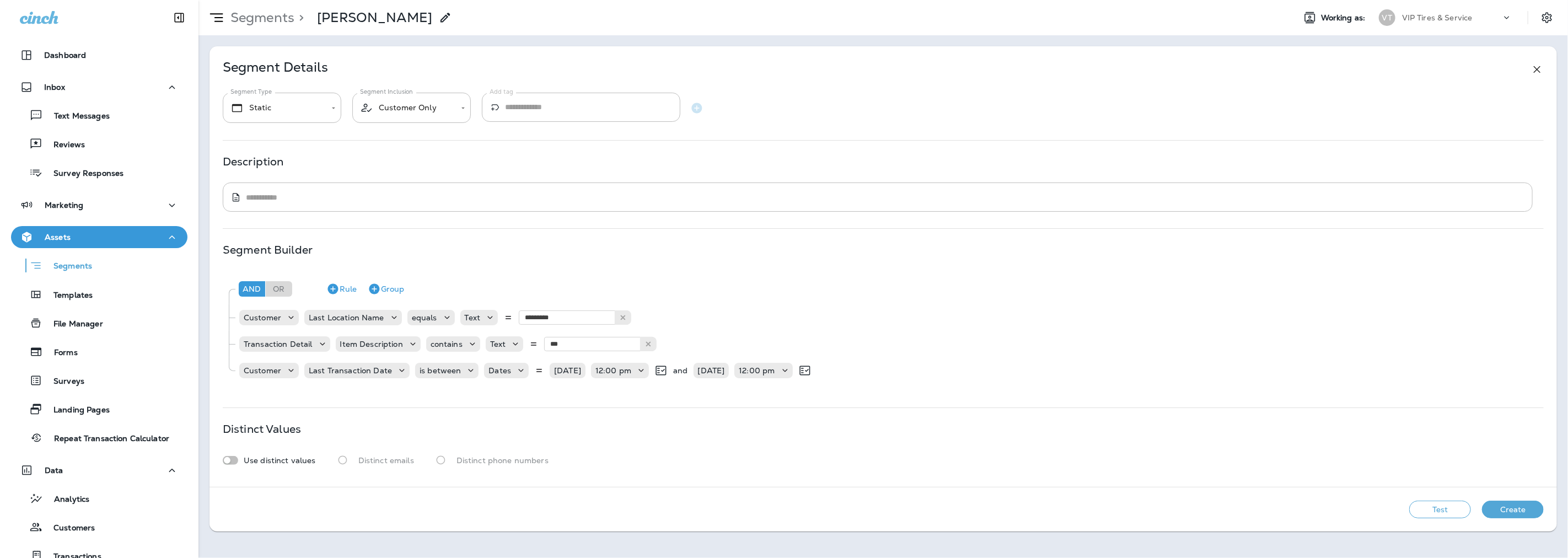
click at [1516, 511] on button "Create" at bounding box center [1513, 509] width 61 height 18
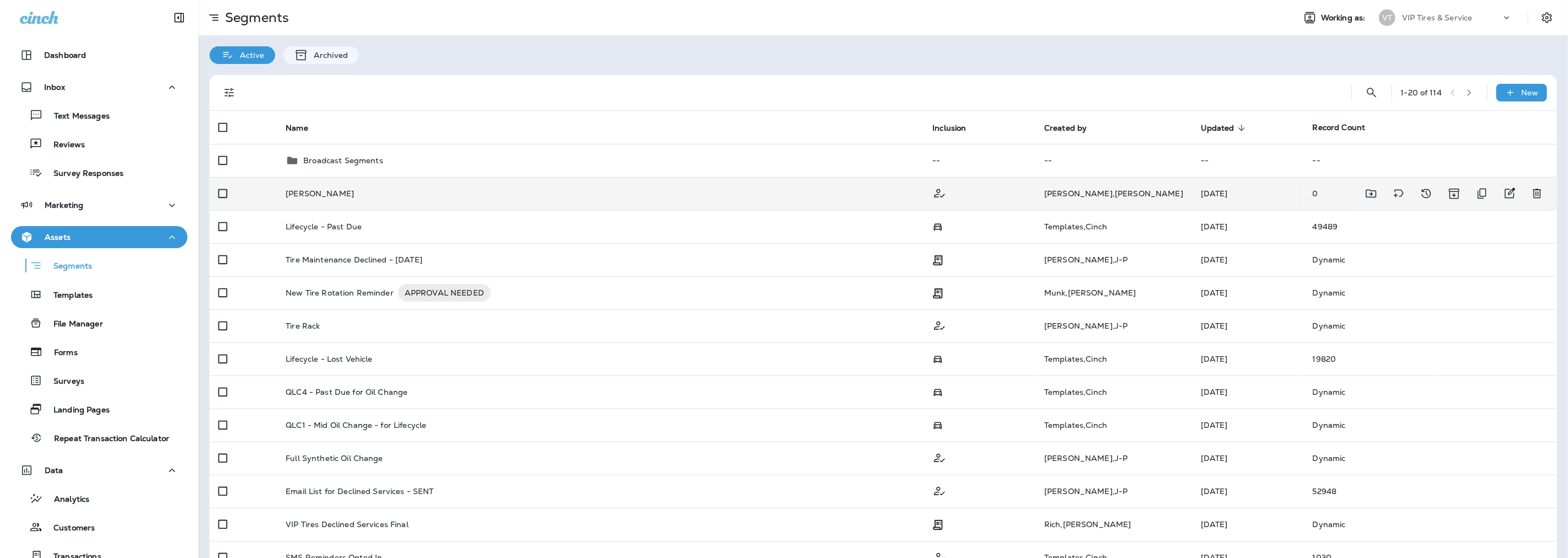
click at [294, 193] on p "[PERSON_NAME]" at bounding box center [320, 193] width 69 height 9
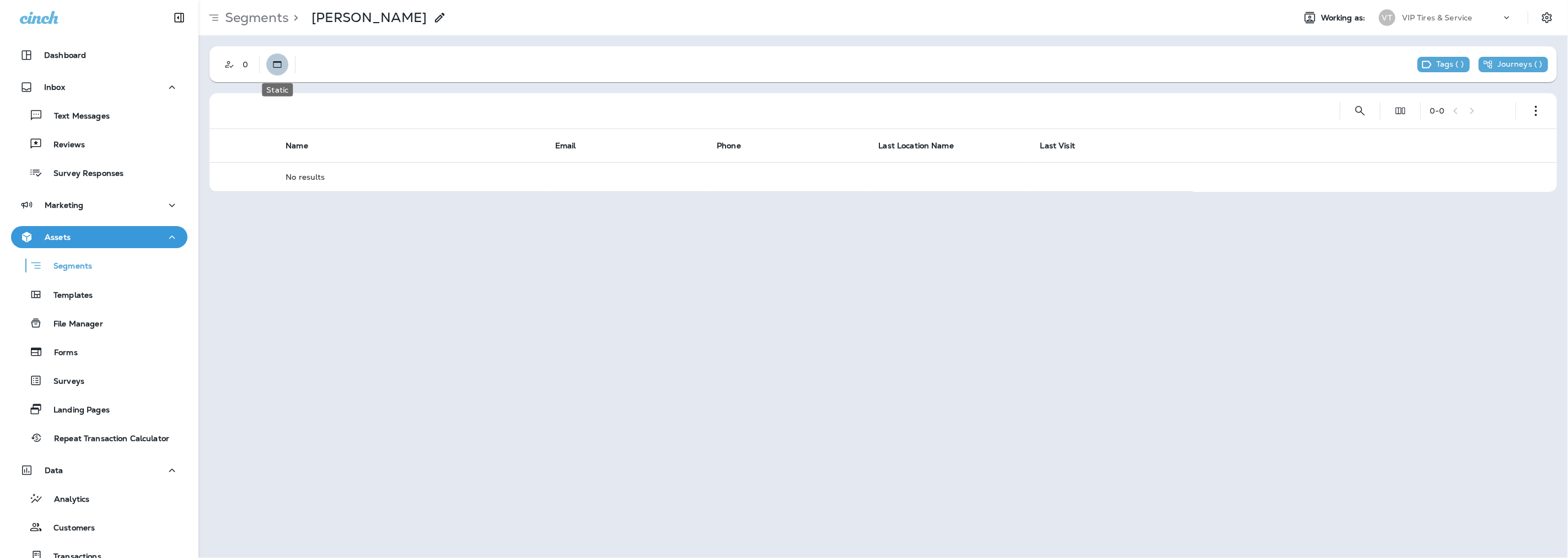
click at [274, 65] on use "Static" at bounding box center [277, 64] width 8 height 6
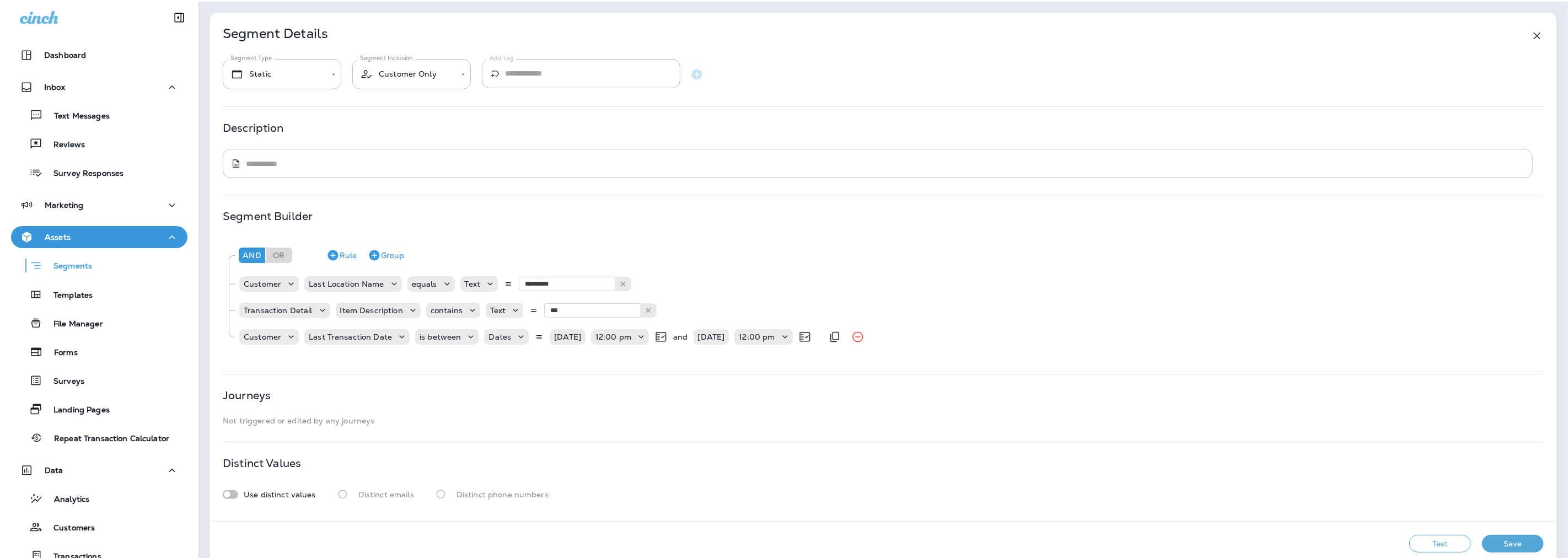
scroll to position [52, 0]
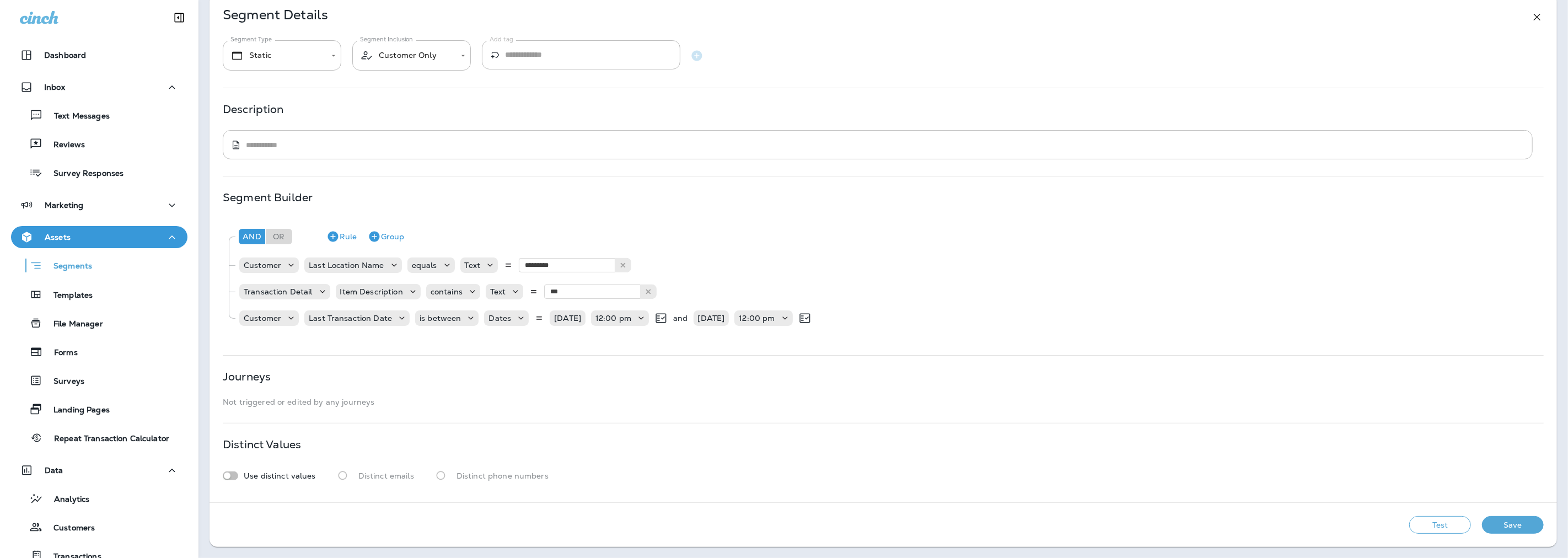
click at [1433, 519] on button "Test" at bounding box center [1440, 525] width 61 height 18
click at [1490, 524] on button "Save" at bounding box center [1513, 525] width 61 height 18
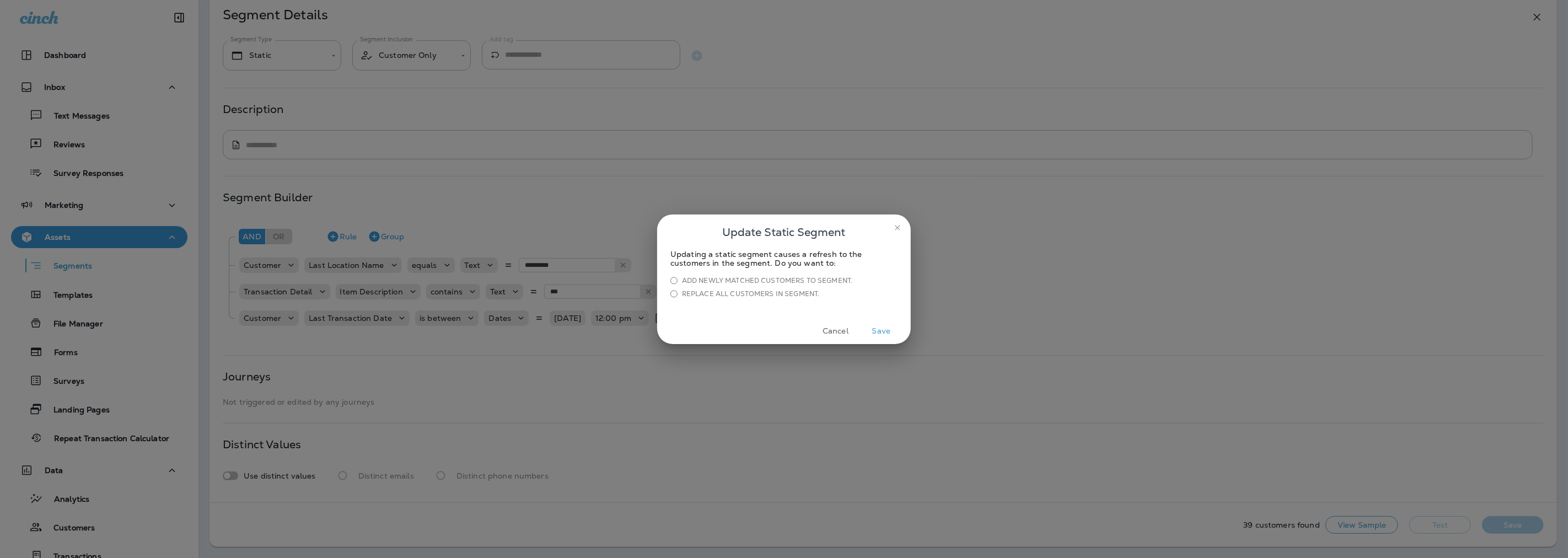
click at [883, 335] on button "Save" at bounding box center [882, 330] width 42 height 17
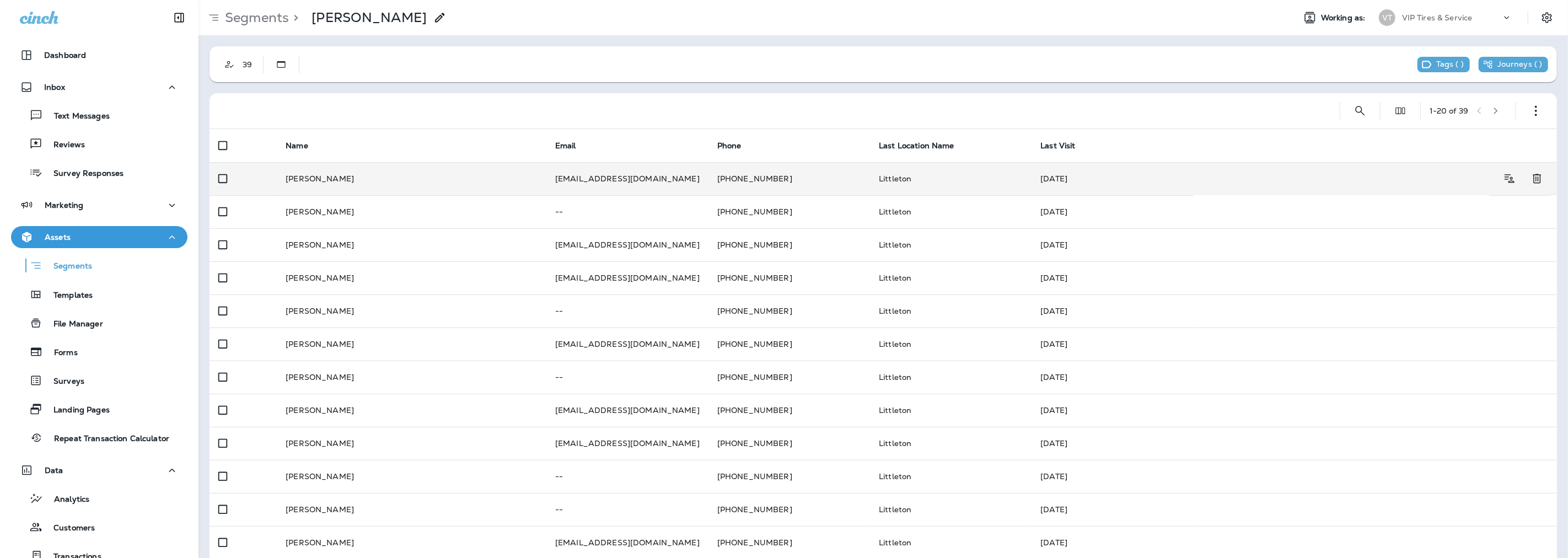
click at [302, 181] on td "[PERSON_NAME]" at bounding box center [411, 178] width 269 height 33
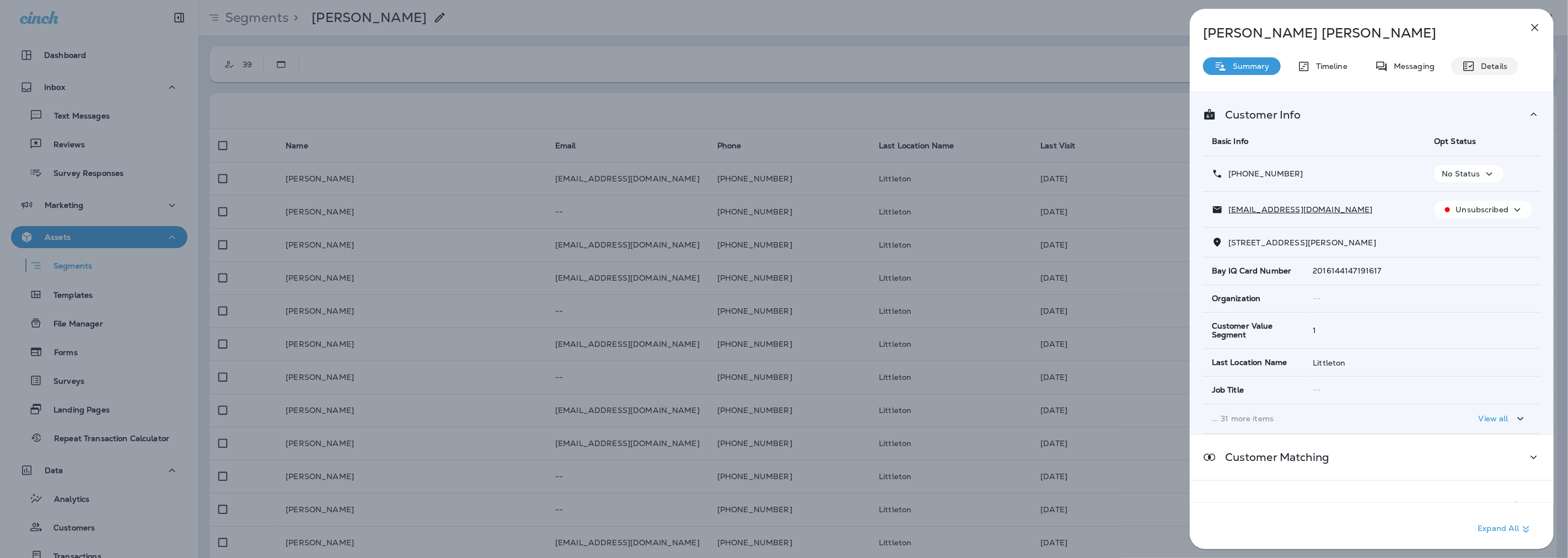
click at [1495, 65] on p "Details" at bounding box center [1490, 66] width 32 height 9
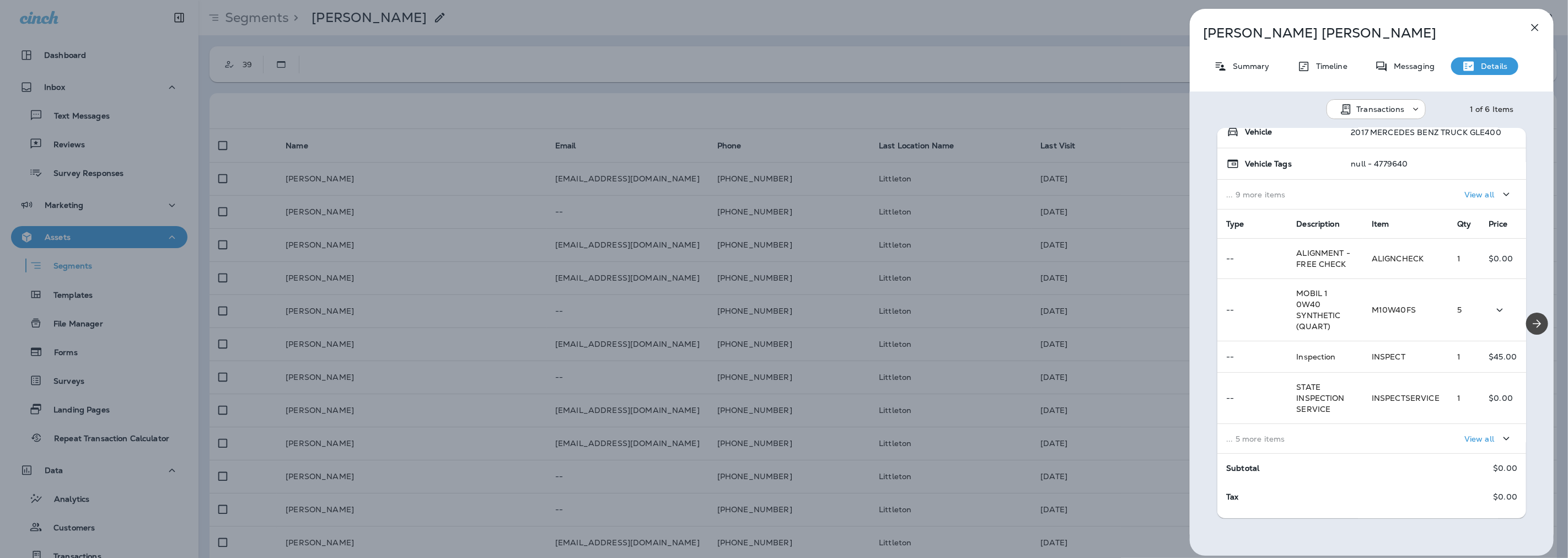
scroll to position [128, 0]
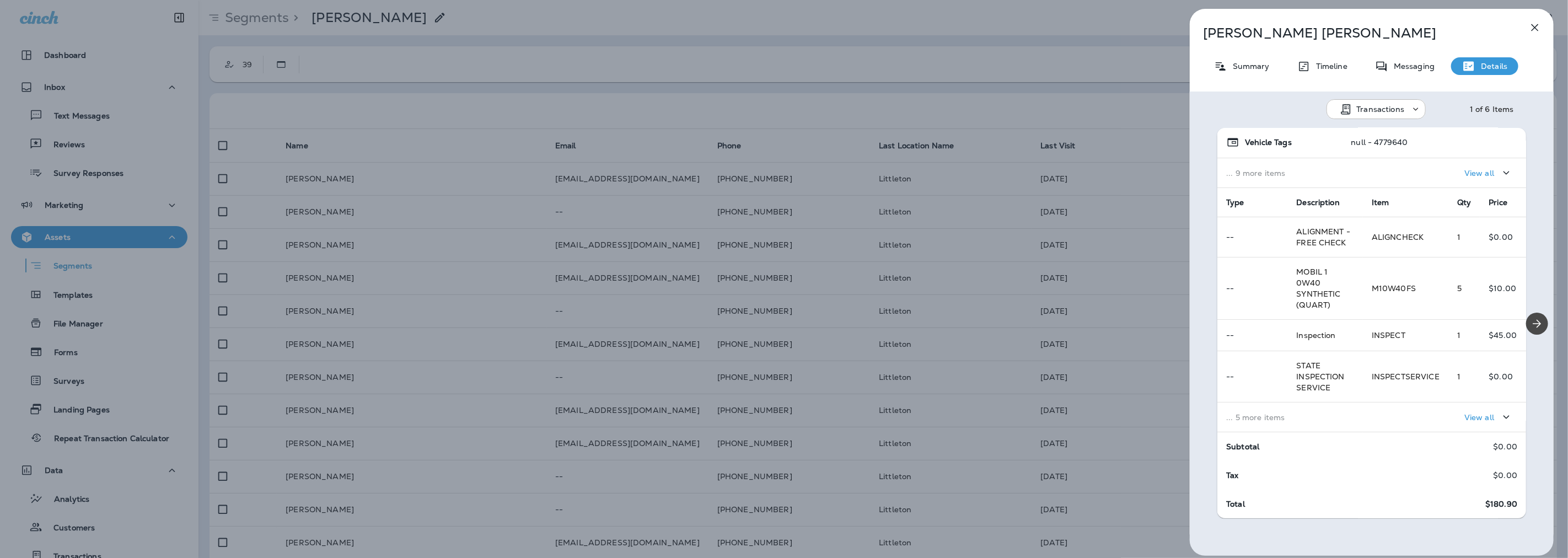
click at [1402, 419] on div "View all" at bounding box center [1444, 416] width 145 height 21
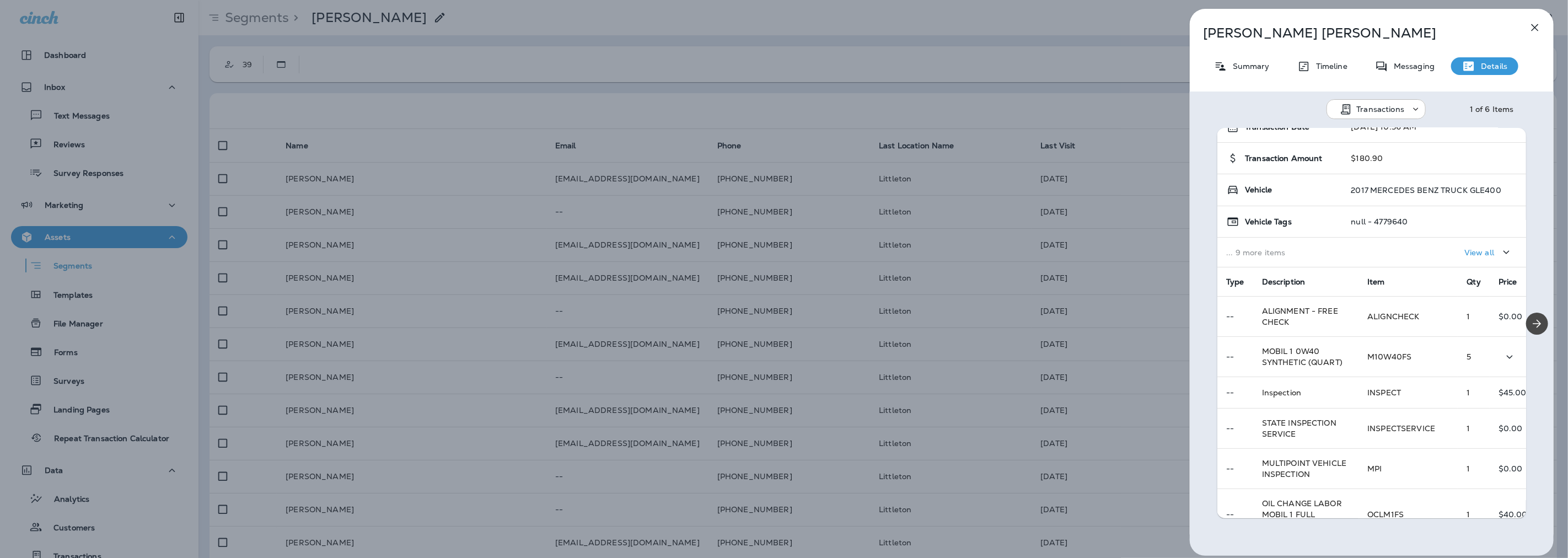
scroll to position [0, 0]
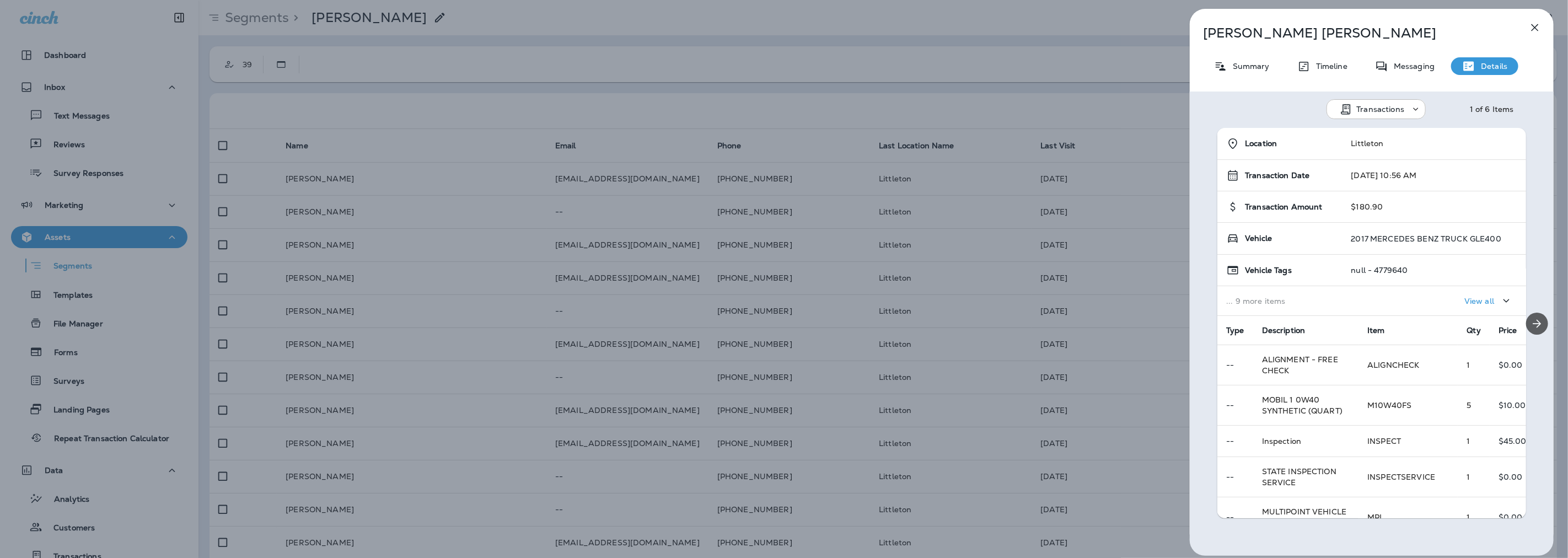
click at [1539, 320] on button "Next" at bounding box center [1536, 323] width 22 height 22
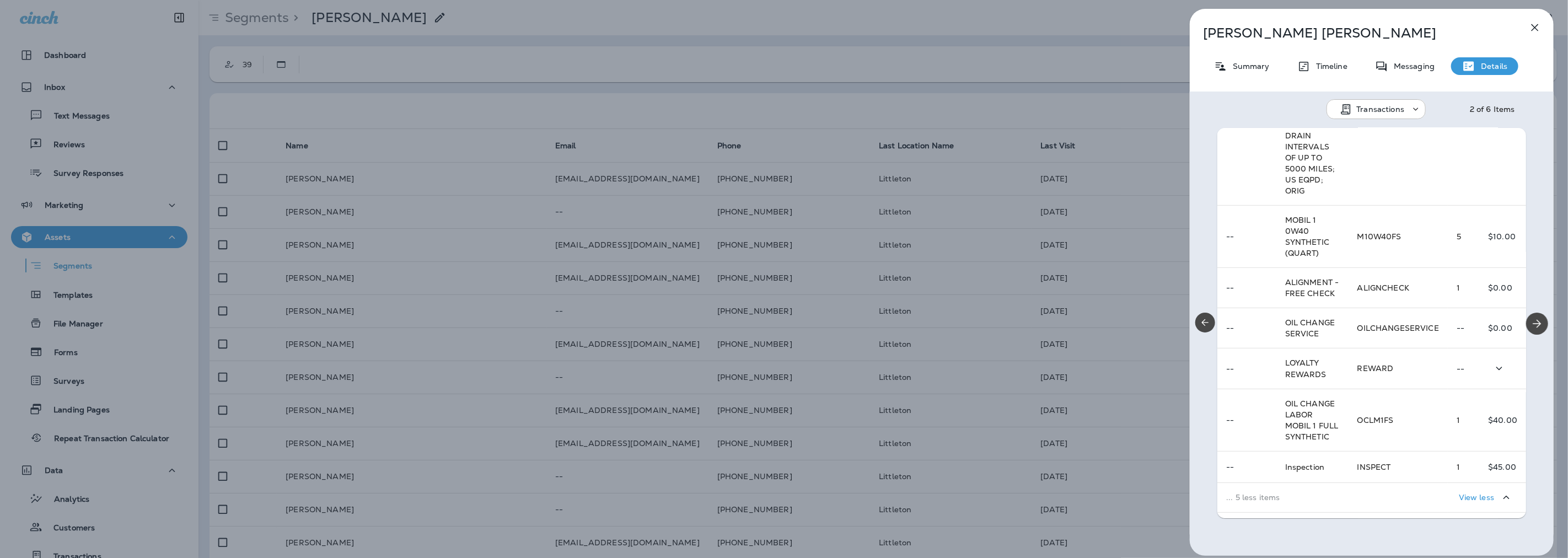
scroll to position [489, 0]
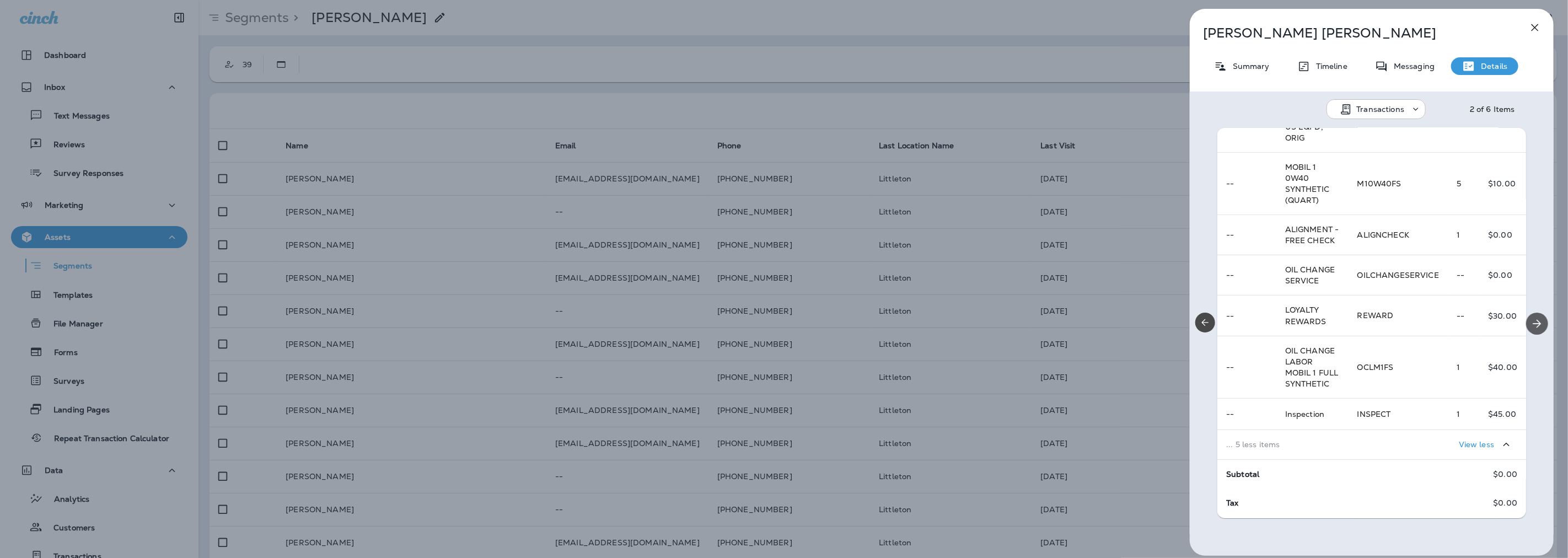
click at [1531, 323] on icon "Next" at bounding box center [1536, 323] width 14 height 14
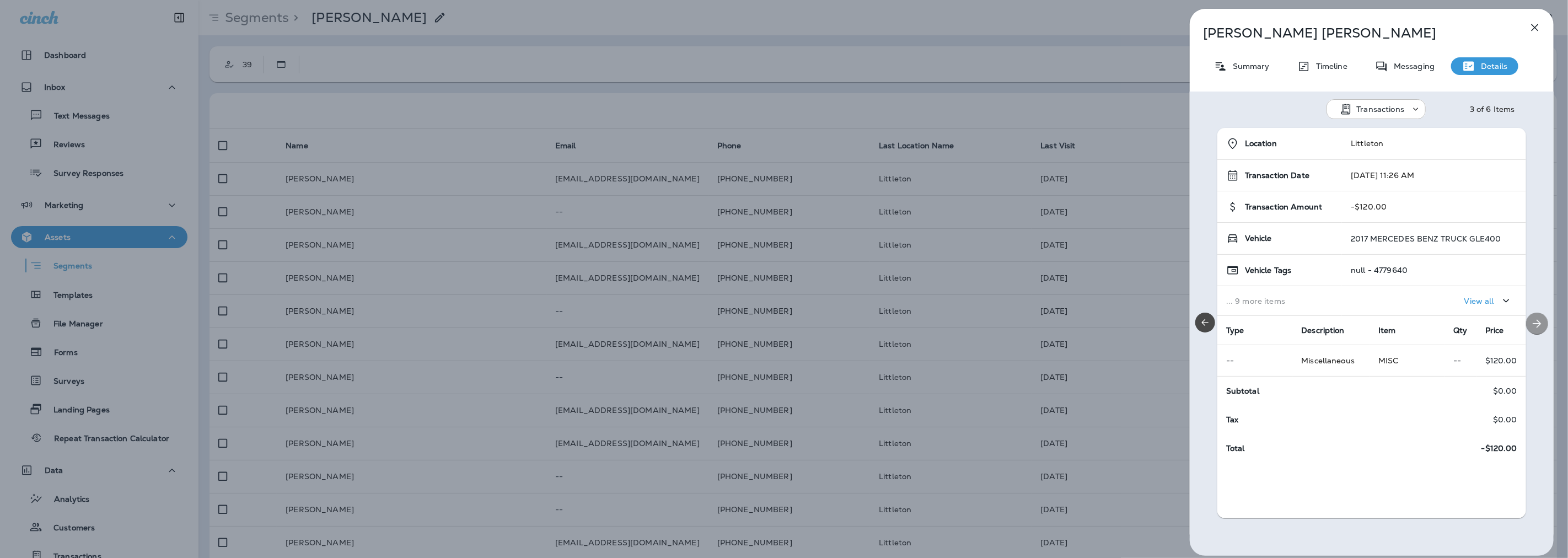
click at [1533, 318] on icon "Next" at bounding box center [1536, 323] width 14 height 14
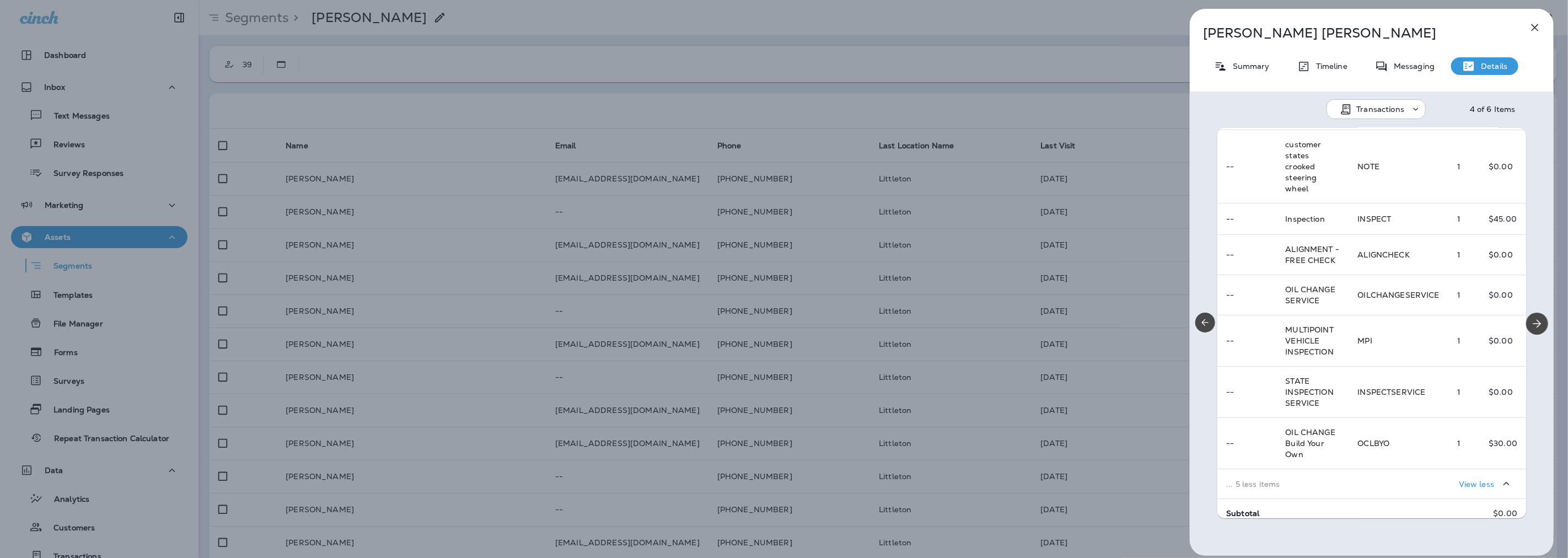
scroll to position [364, 0]
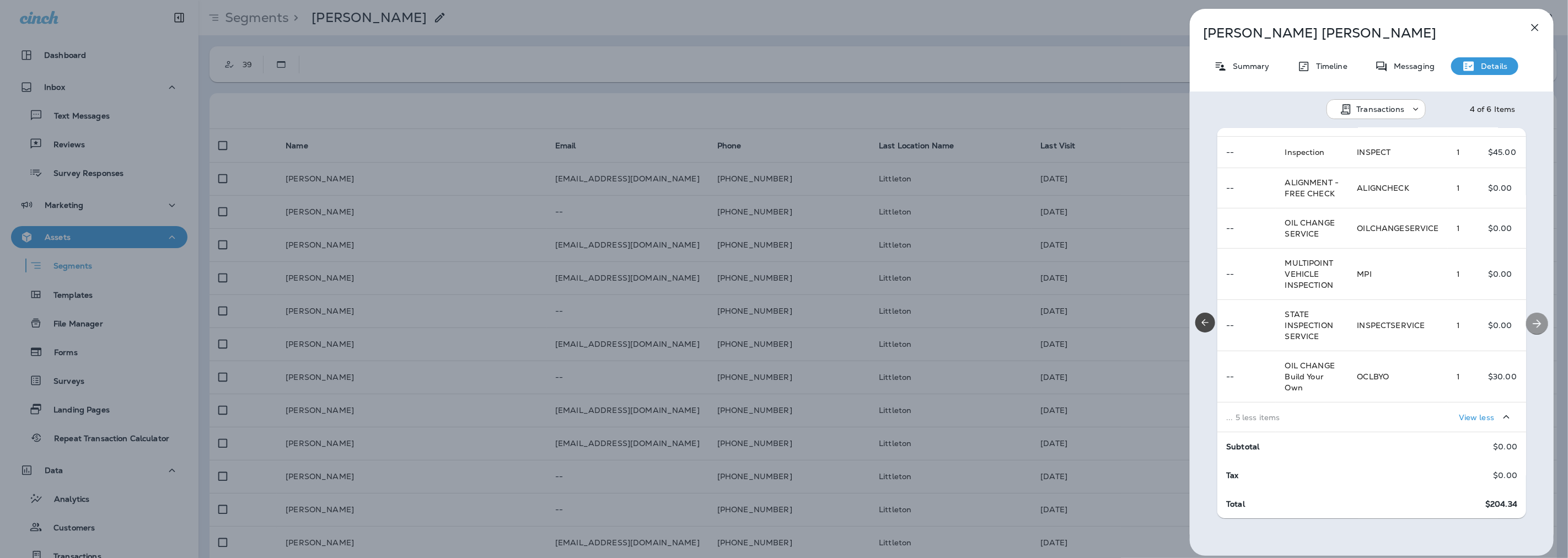
click at [1537, 324] on icon "Next" at bounding box center [1536, 323] width 14 height 14
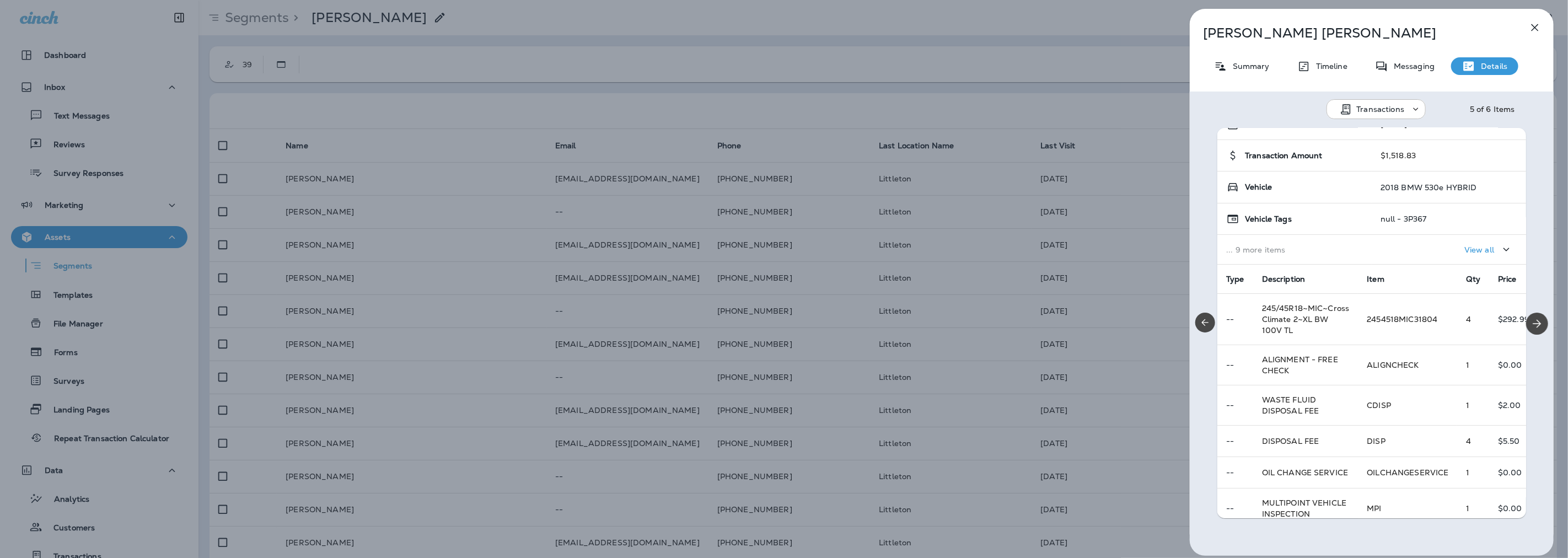
scroll to position [0, 0]
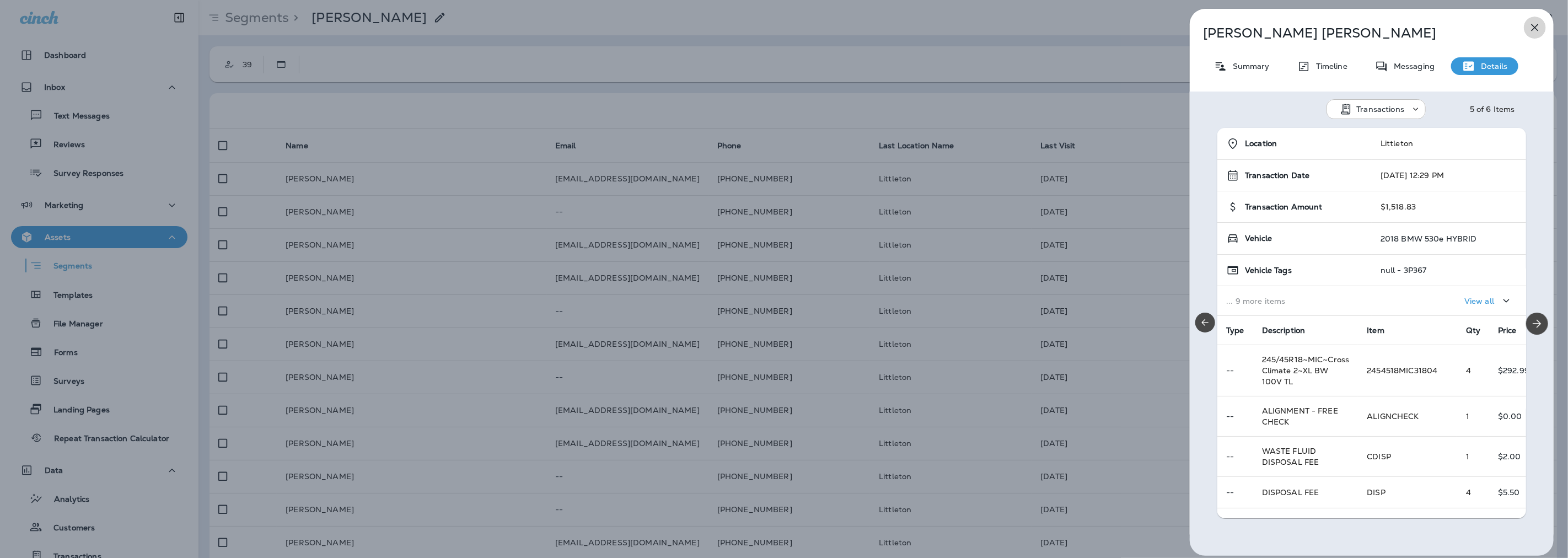
click at [1540, 28] on icon "button" at bounding box center [1535, 27] width 14 height 14
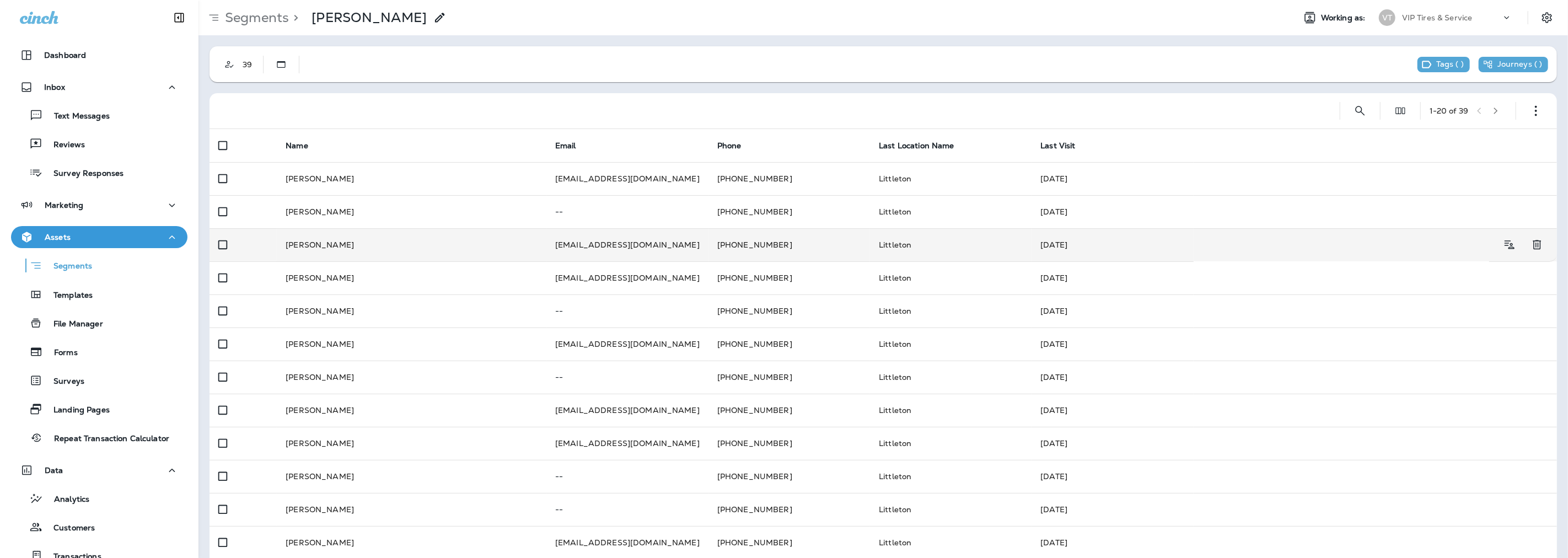
click at [311, 243] on td "[PERSON_NAME]" at bounding box center [411, 245] width 269 height 33
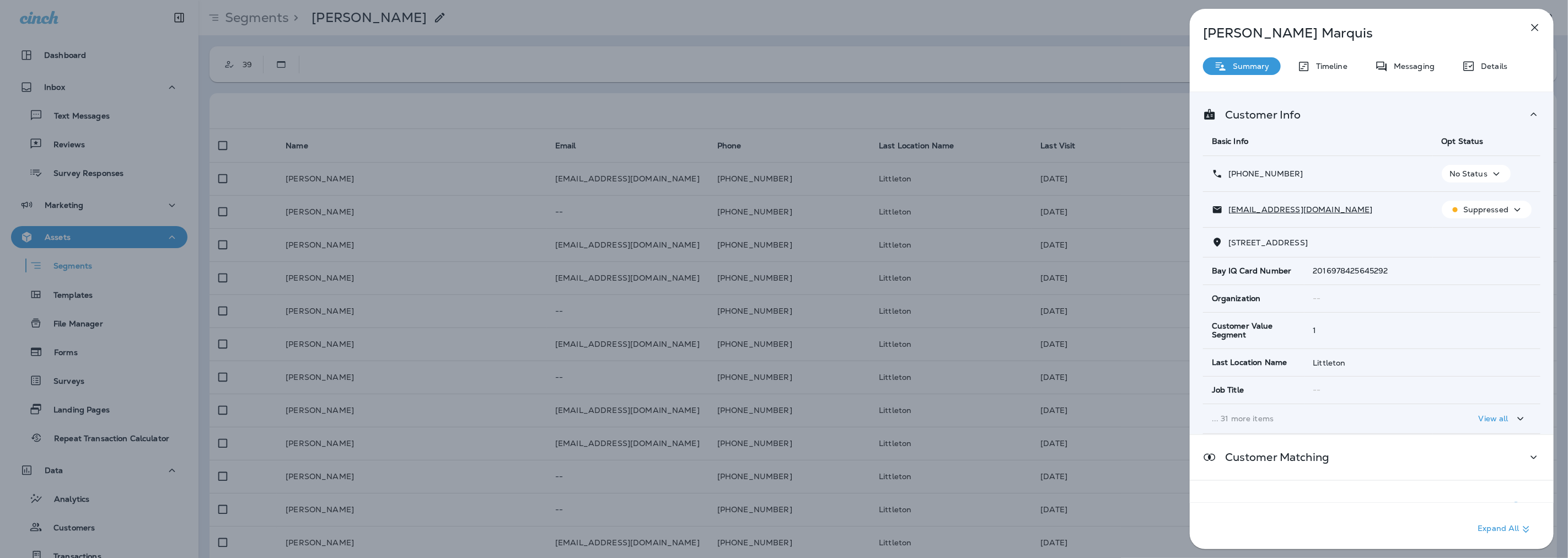
click at [1487, 70] on div "Details" at bounding box center [1484, 66] width 67 height 18
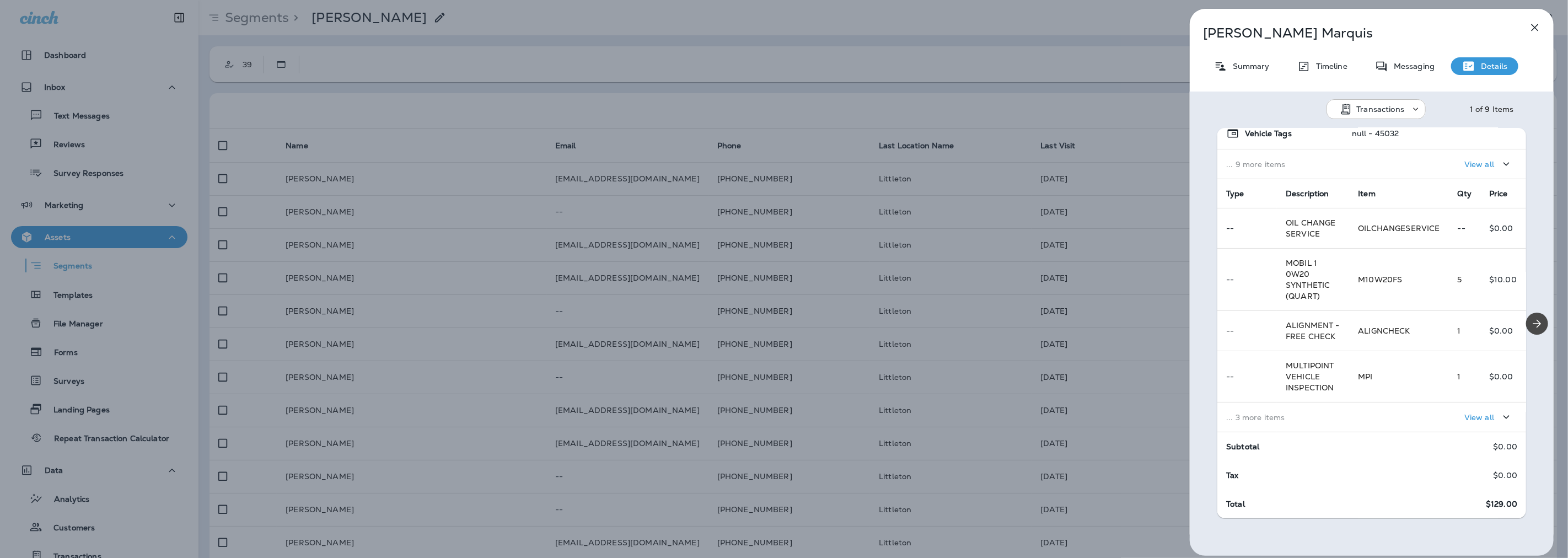
scroll to position [147, 0]
click at [1530, 328] on icon "Next" at bounding box center [1536, 323] width 14 height 14
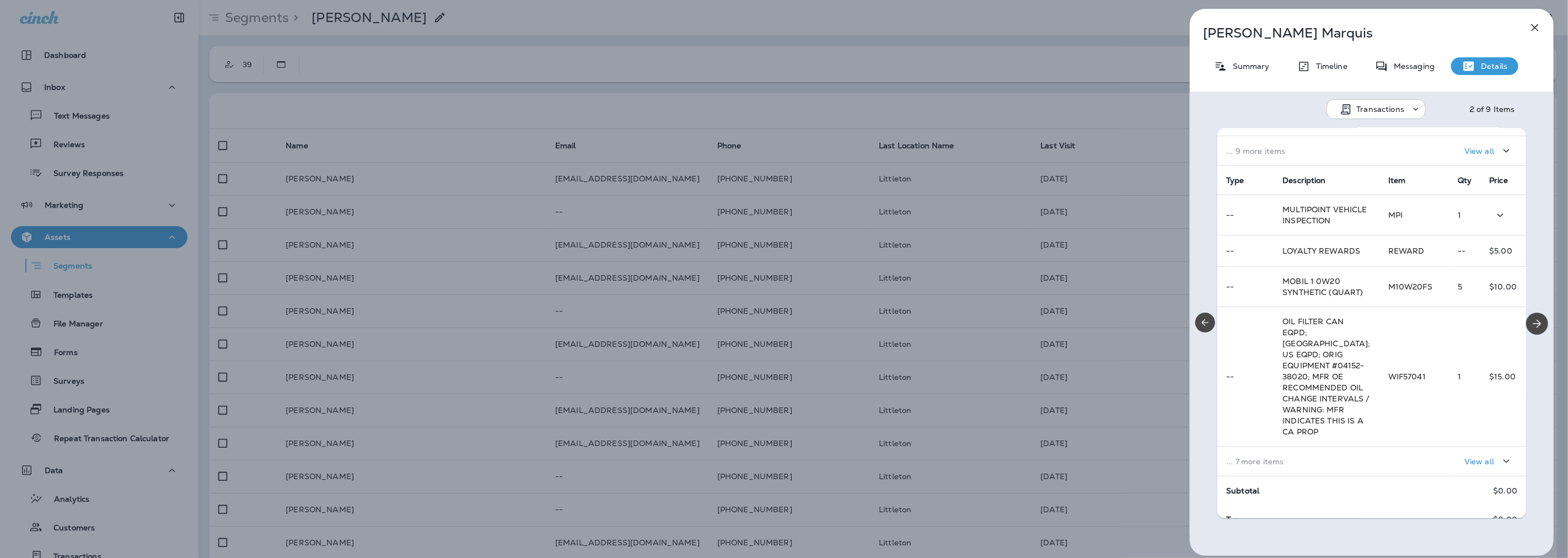
scroll to position [236, 0]
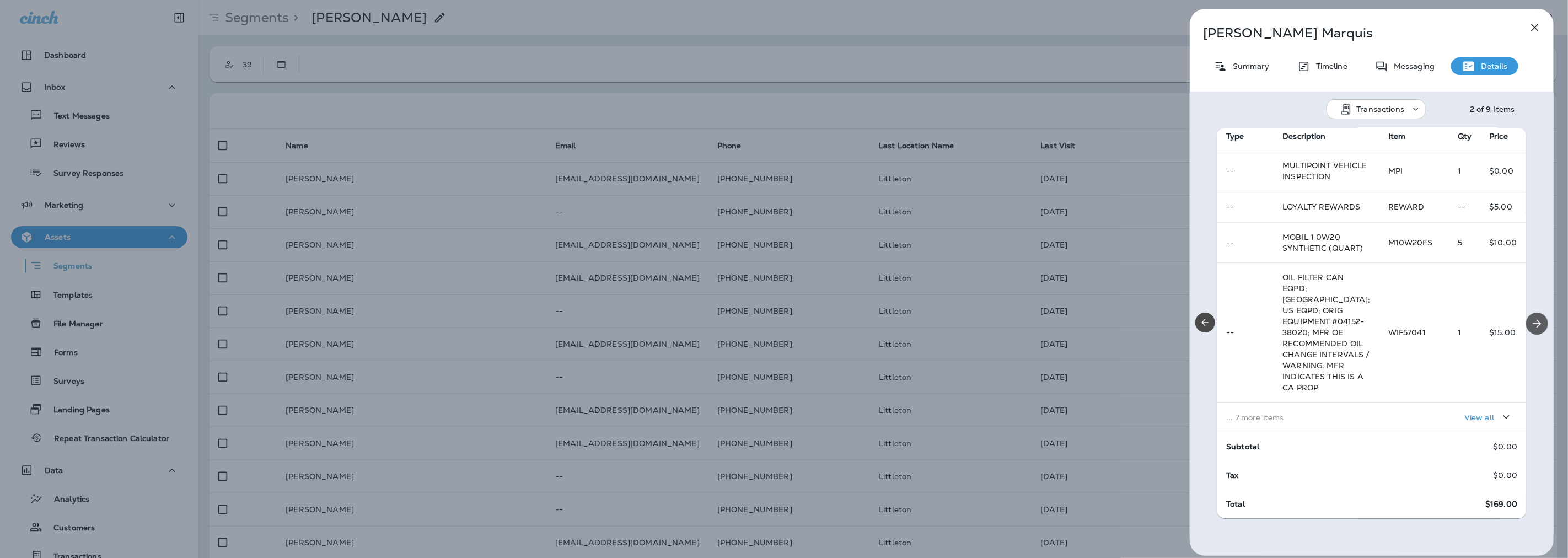
click at [1532, 320] on icon "Next" at bounding box center [1536, 323] width 14 height 14
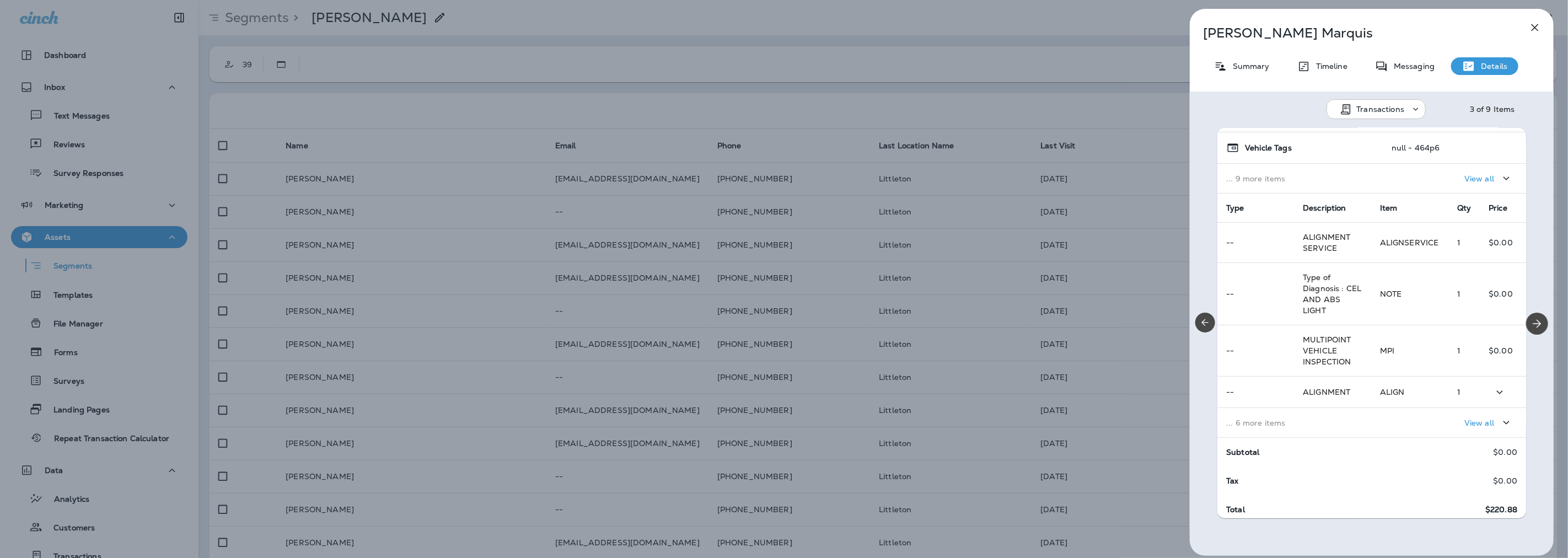
scroll to position [61, 0]
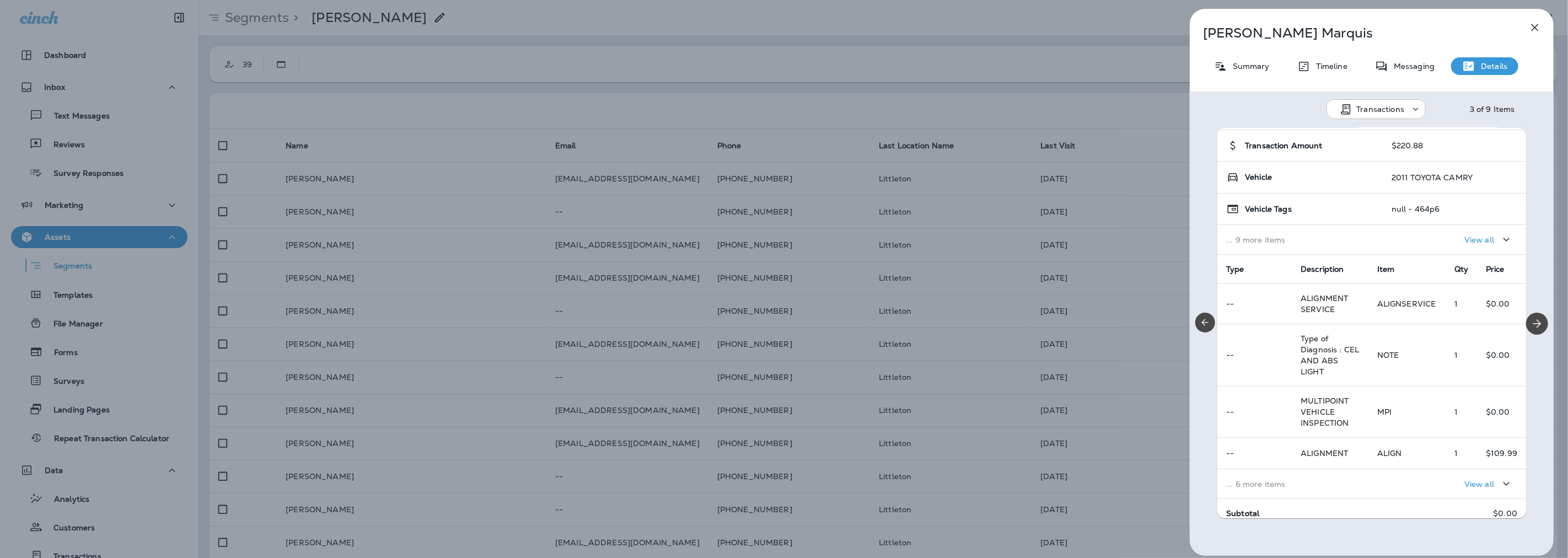
click at [1535, 22] on icon "button" at bounding box center [1535, 27] width 14 height 14
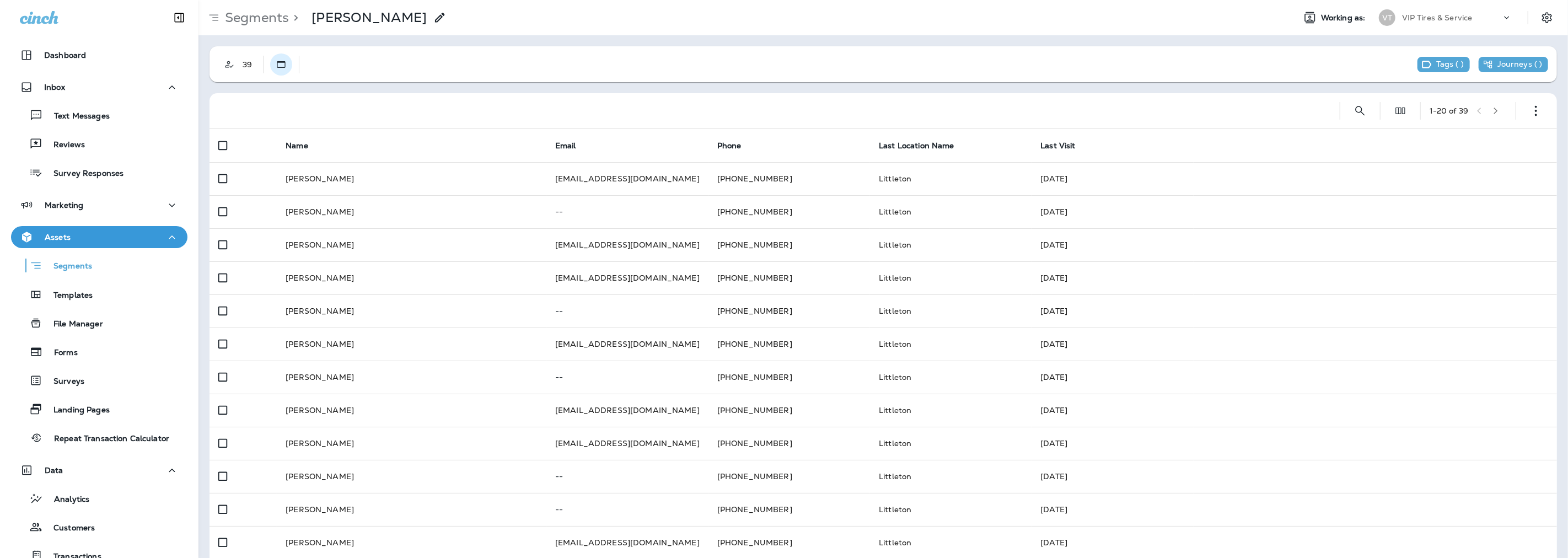
click at [282, 63] on icon "Static" at bounding box center [281, 64] width 11 height 11
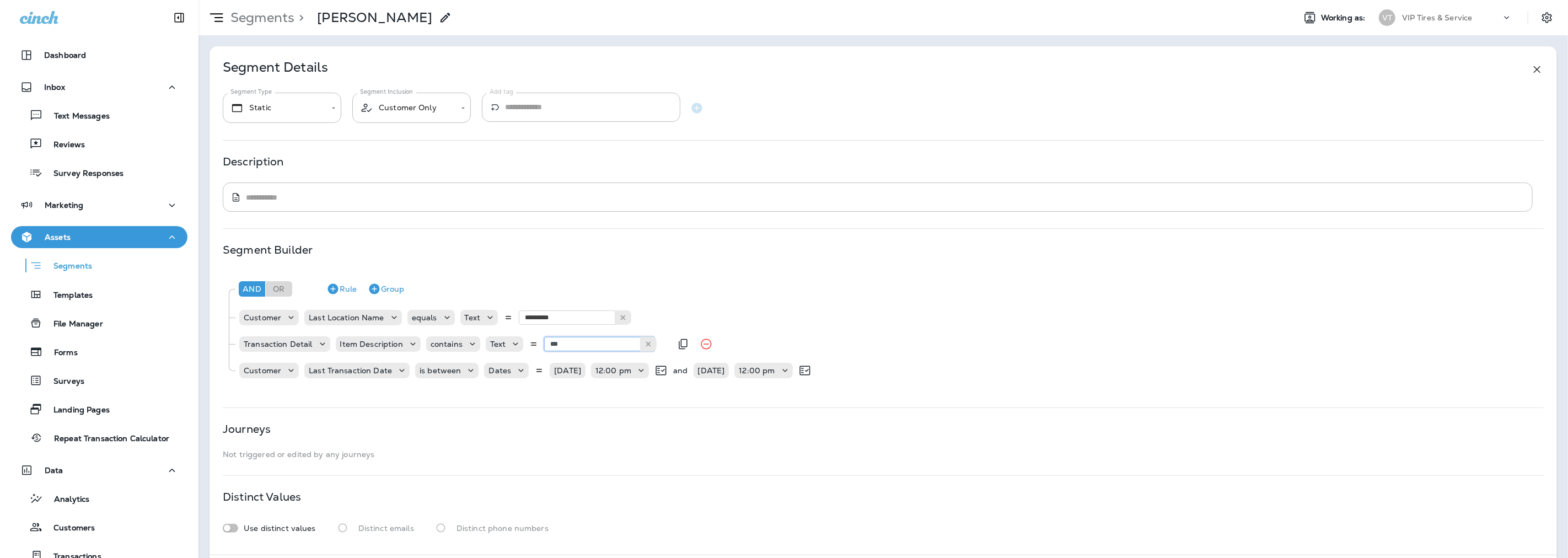
click at [550, 344] on input "***" at bounding box center [599, 344] width 110 height 14
click at [547, 342] on input "***" at bounding box center [599, 344] width 110 height 14
click at [580, 343] on input "****" at bounding box center [599, 344] width 110 height 14
type input "*****"
click at [648, 361] on div "And Or Rule Group Customer Last Location Name equals Text ********* Littleton T…" at bounding box center [883, 328] width 1321 height 115
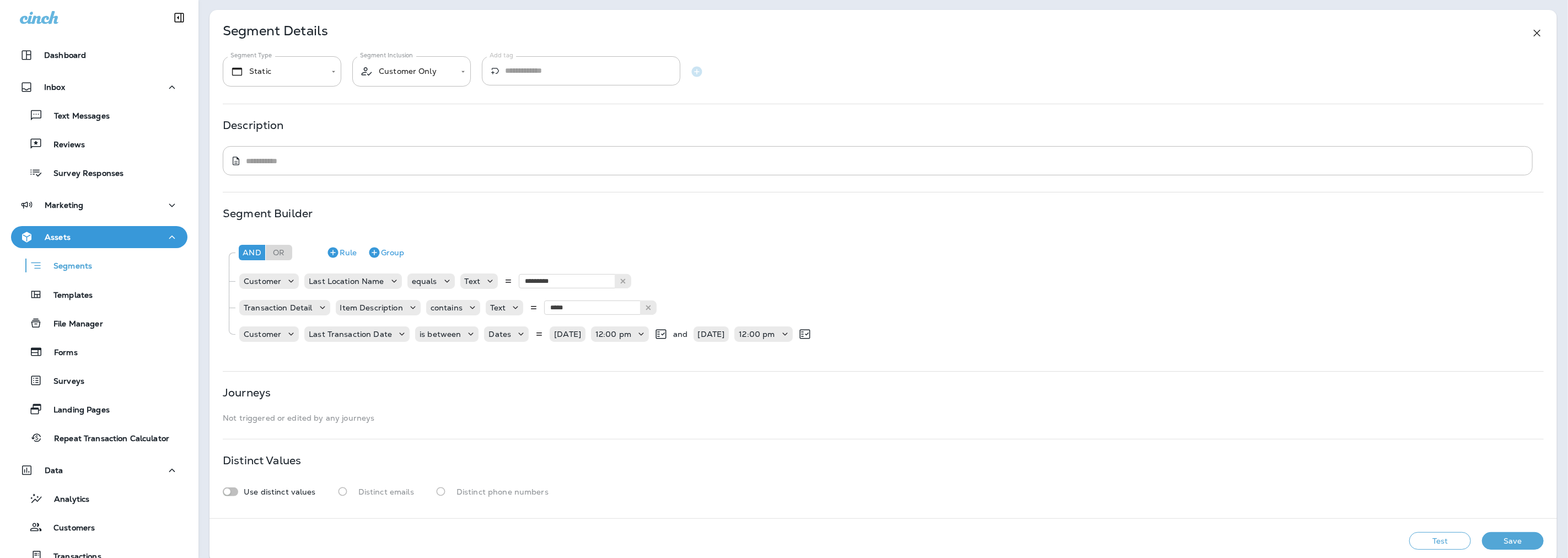
scroll to position [52, 0]
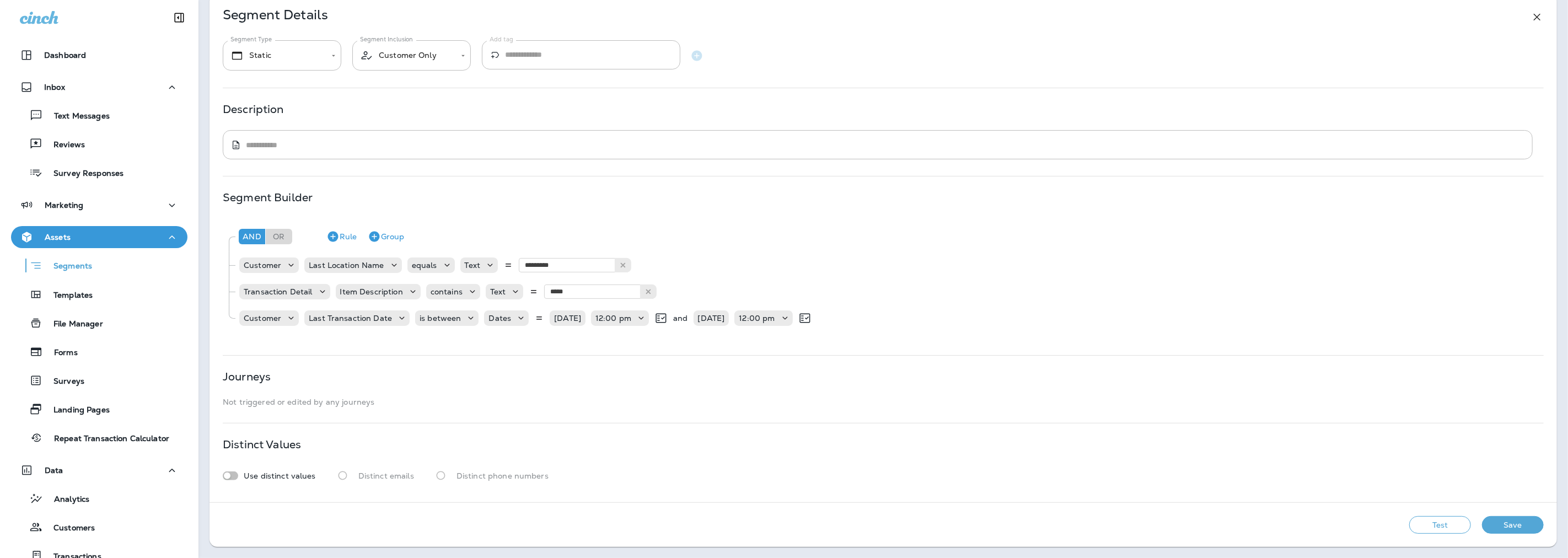
click at [1420, 520] on button "Test" at bounding box center [1440, 525] width 61 height 18
click at [1497, 522] on button "Save" at bounding box center [1513, 525] width 61 height 18
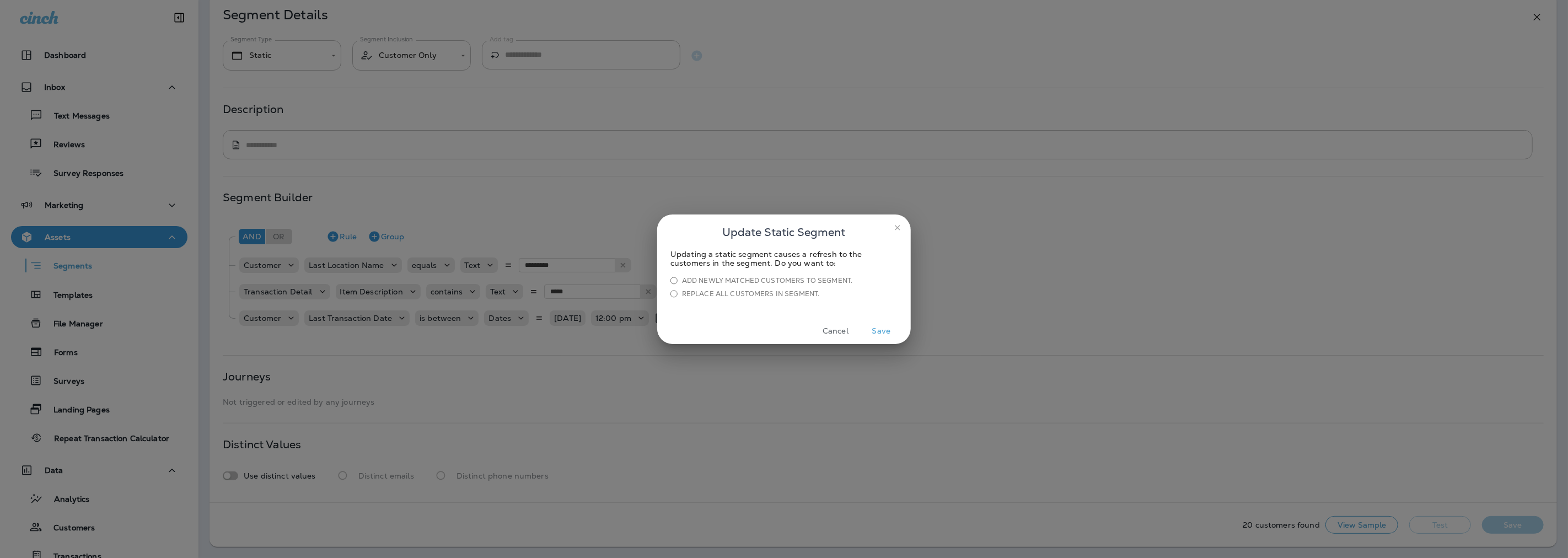
click at [890, 330] on button "Save" at bounding box center [882, 330] width 42 height 17
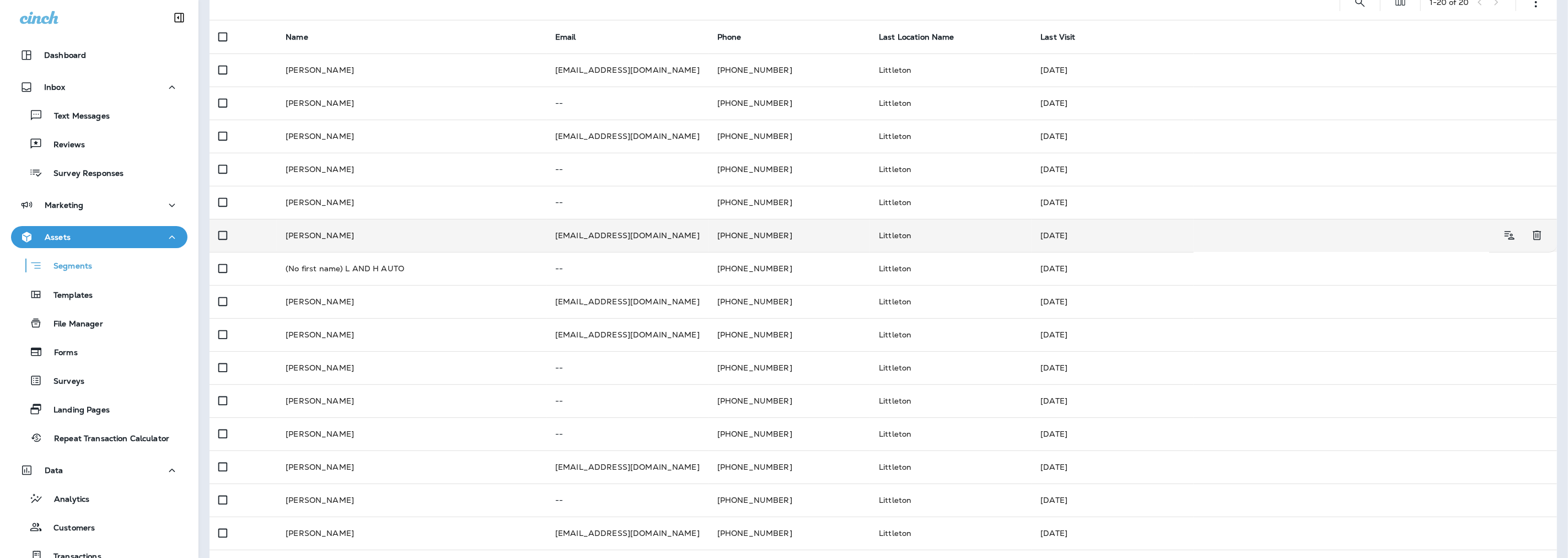
scroll to position [276, 0]
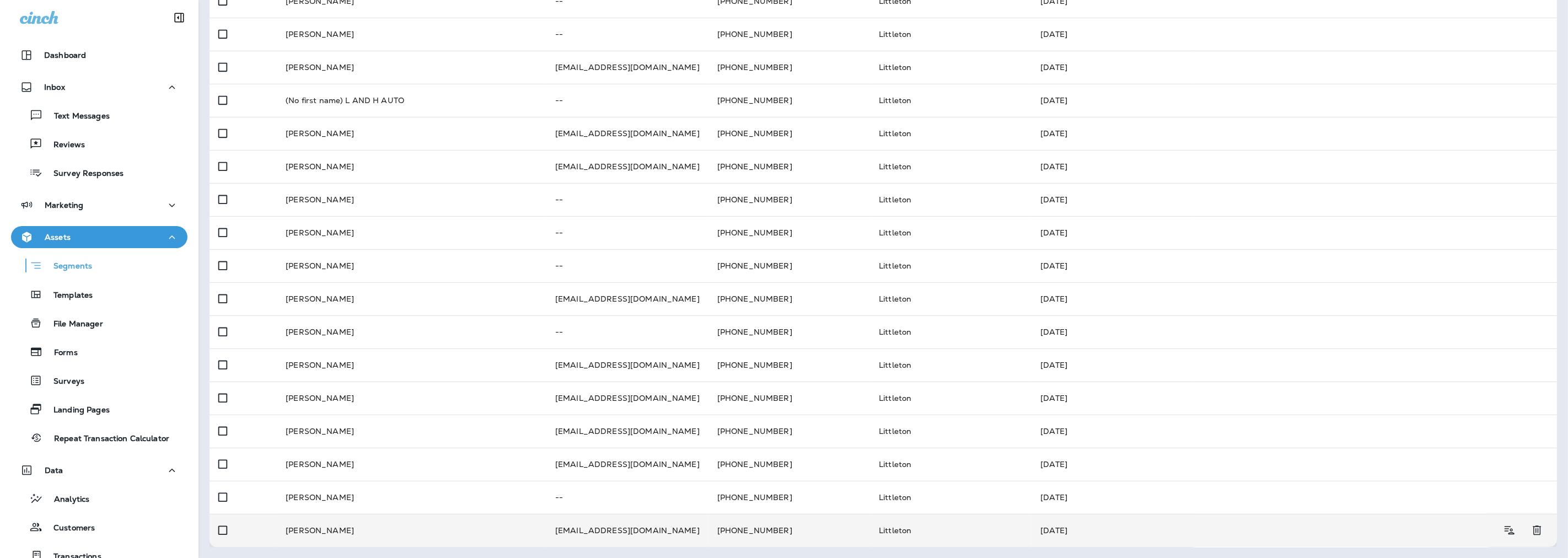
click at [571, 525] on td "[EMAIL_ADDRESS][DOMAIN_NAME]" at bounding box center [627, 530] width 162 height 33
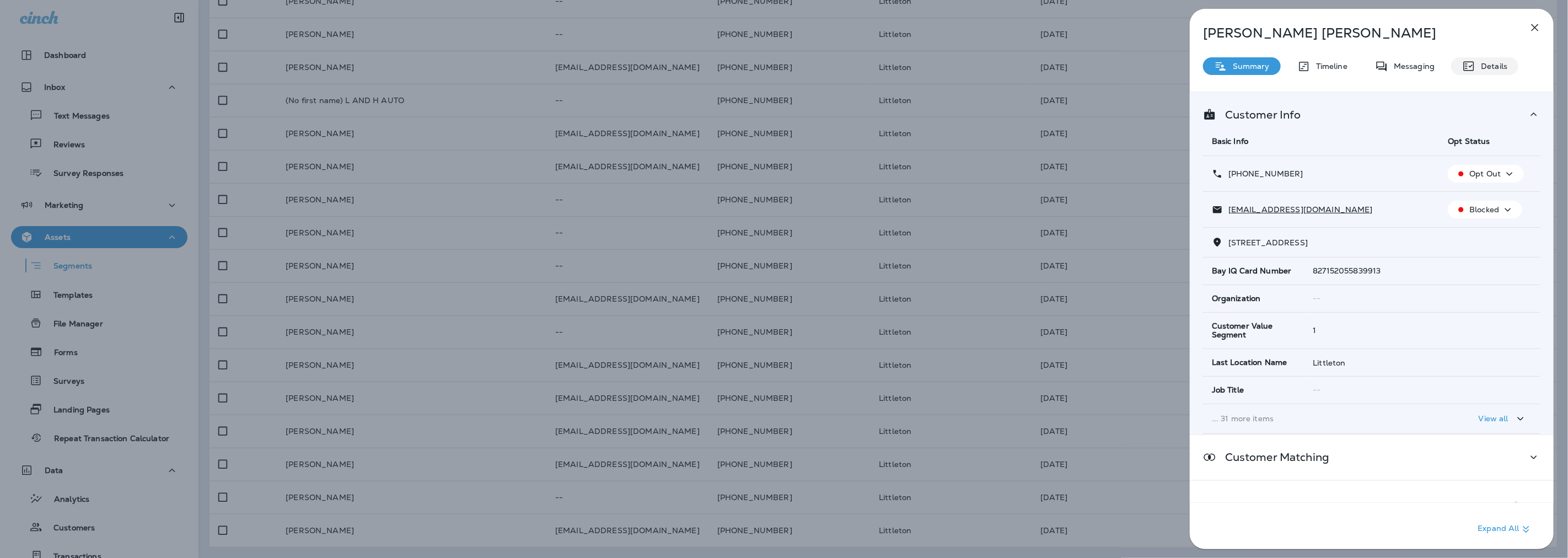
click at [1489, 69] on p "Details" at bounding box center [1490, 66] width 32 height 9
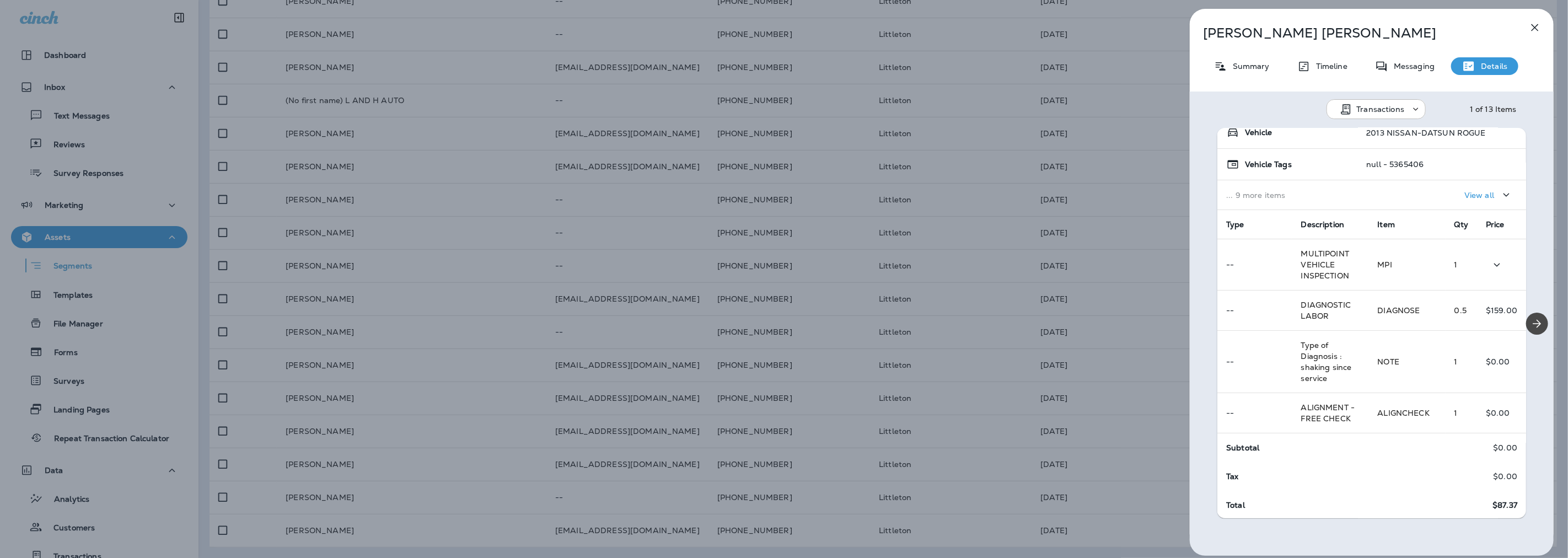
scroll to position [107, 0]
click at [1537, 328] on icon "Next" at bounding box center [1536, 323] width 14 height 14
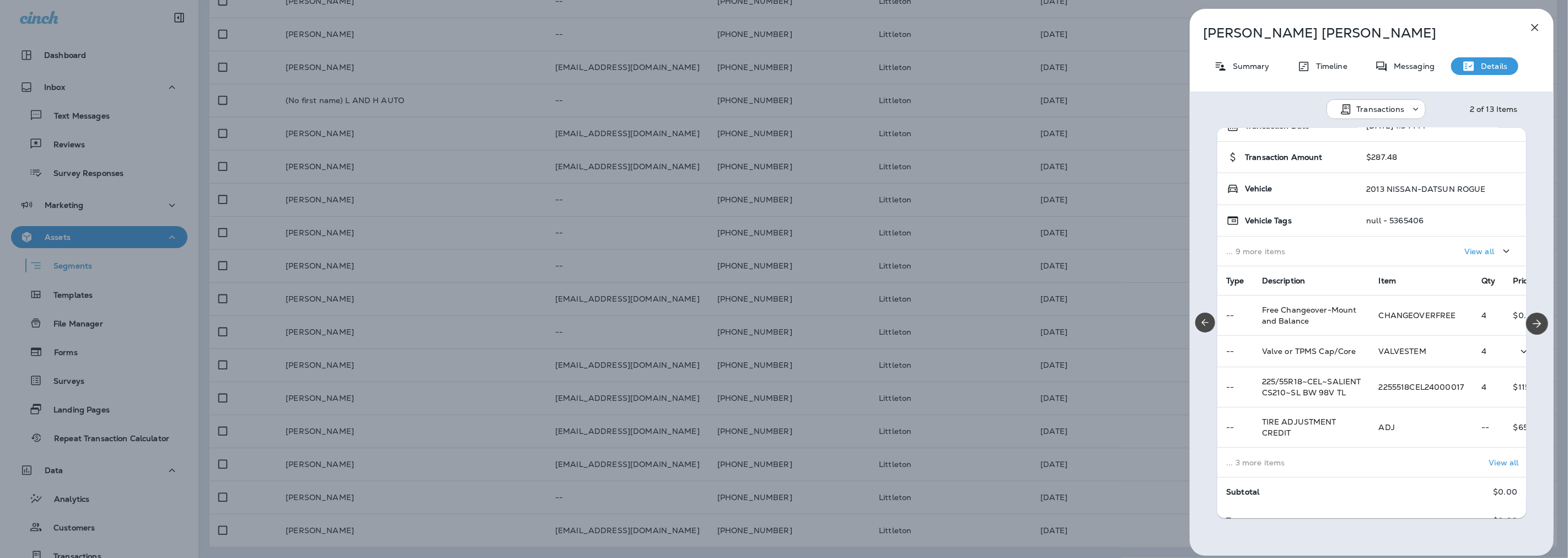
scroll to position [0, 0]
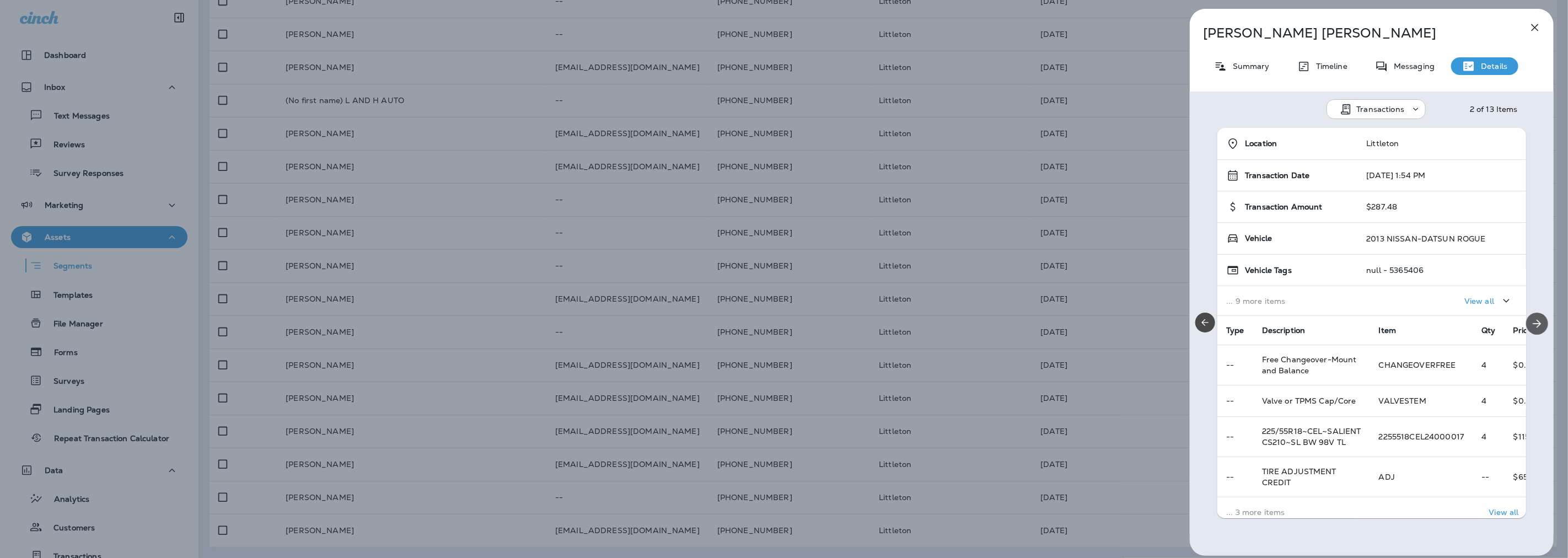
click at [1530, 322] on icon "Next" at bounding box center [1536, 323] width 14 height 14
click at [1211, 326] on button "Previous" at bounding box center [1205, 322] width 20 height 20
click at [1533, 26] on icon "button" at bounding box center [1535, 27] width 14 height 14
